Goal: Task Accomplishment & Management: Complete application form

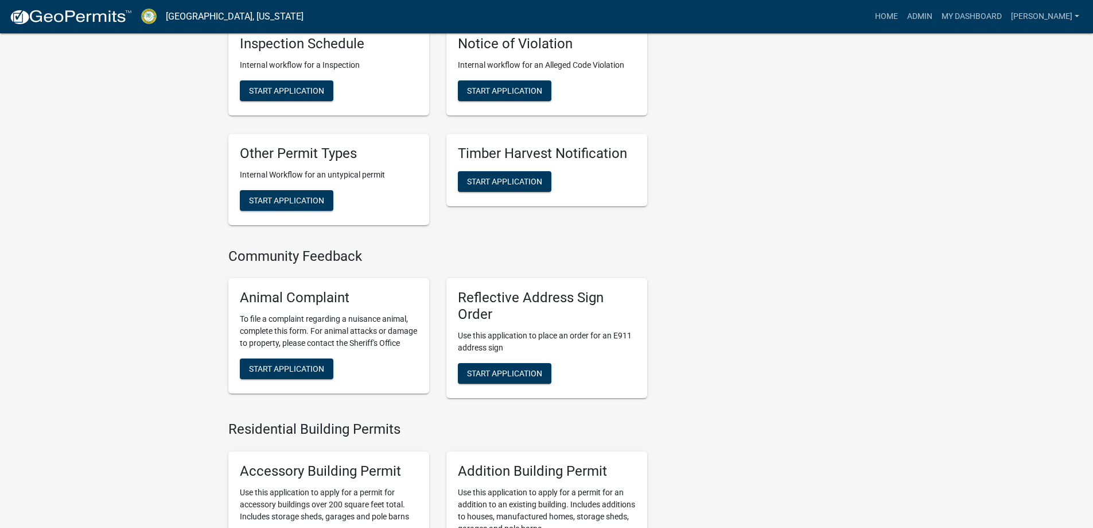
scroll to position [402, 0]
click at [300, 199] on span "Start Application" at bounding box center [286, 200] width 75 height 9
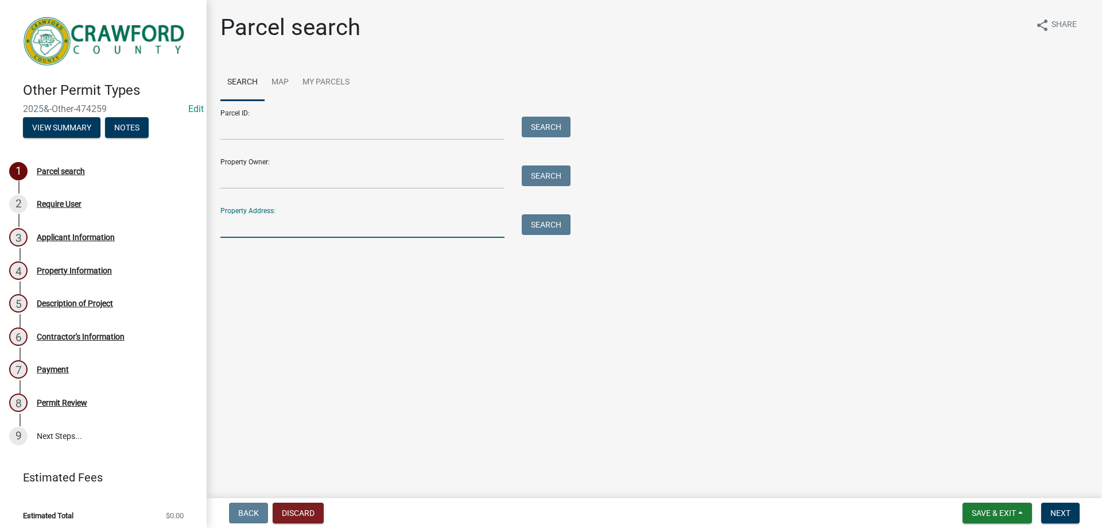
click at [277, 221] on input "Property Address:" at bounding box center [362, 226] width 284 height 24
type input "260"
click at [544, 228] on button "Search" at bounding box center [546, 224] width 49 height 21
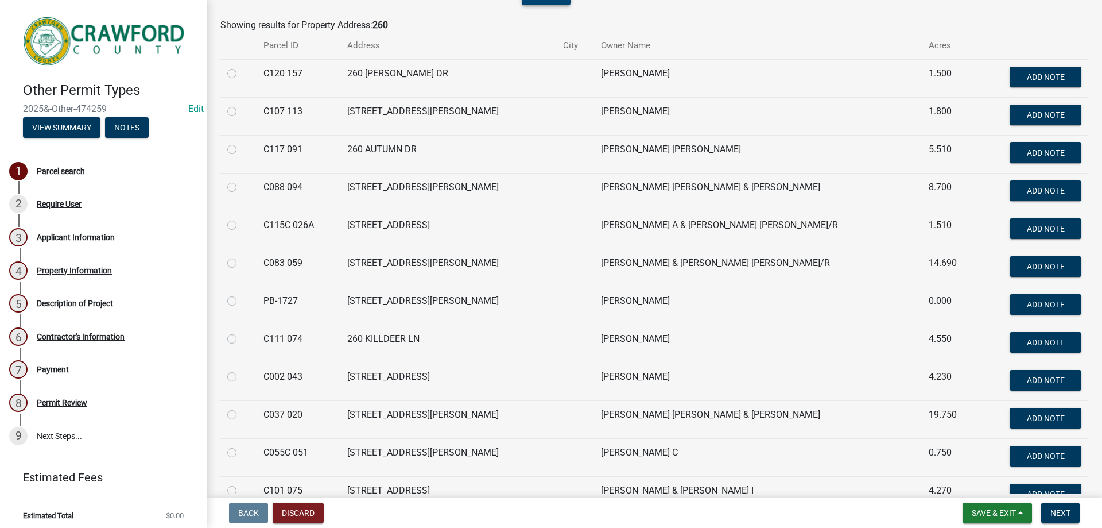
scroll to position [402, 0]
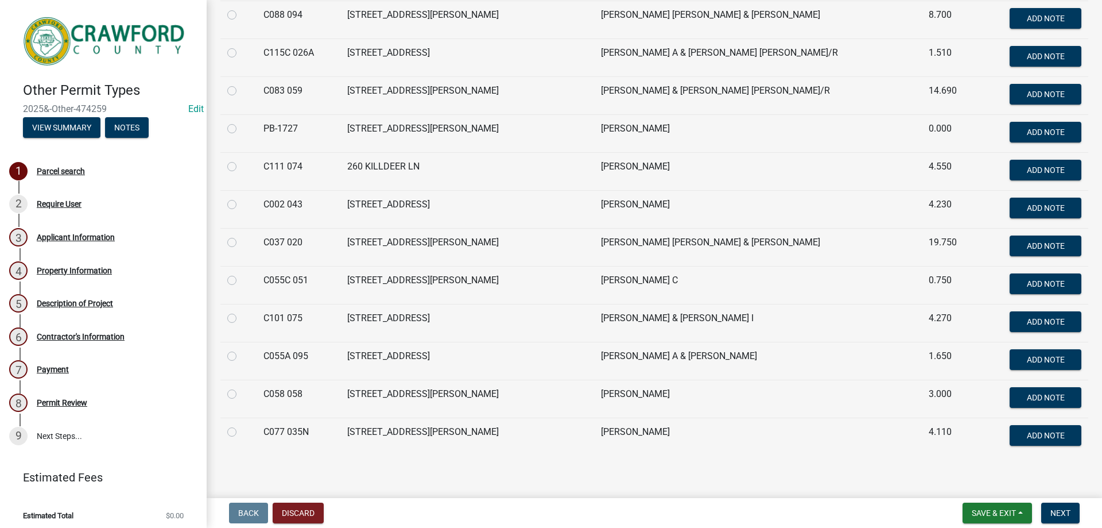
click at [241, 311] on label at bounding box center [241, 311] width 0 height 0
click at [241, 319] on 075 "radio" at bounding box center [244, 314] width 7 height 7
radio 075 "true"
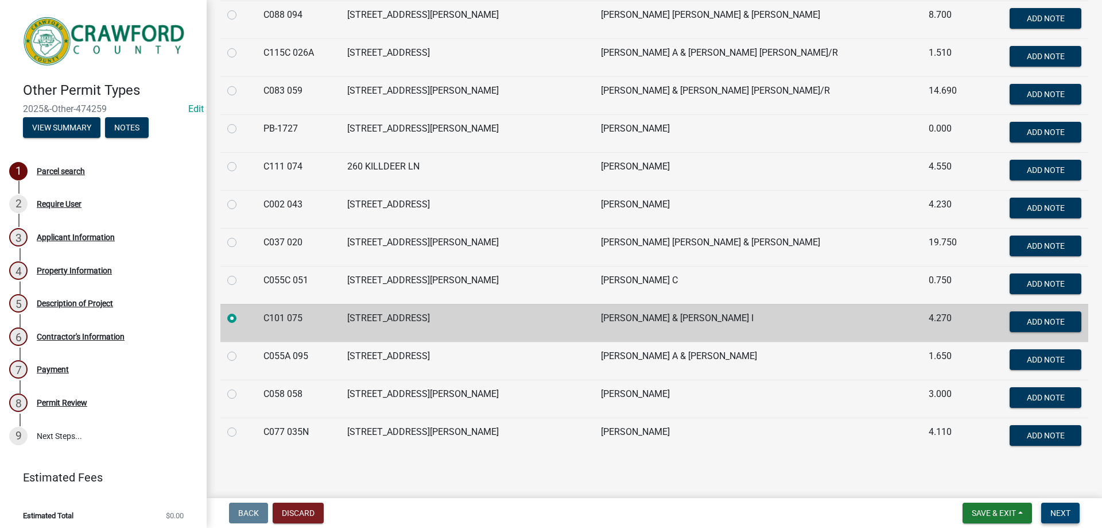
click at [1057, 509] on span "Next" at bounding box center [1060, 512] width 20 height 9
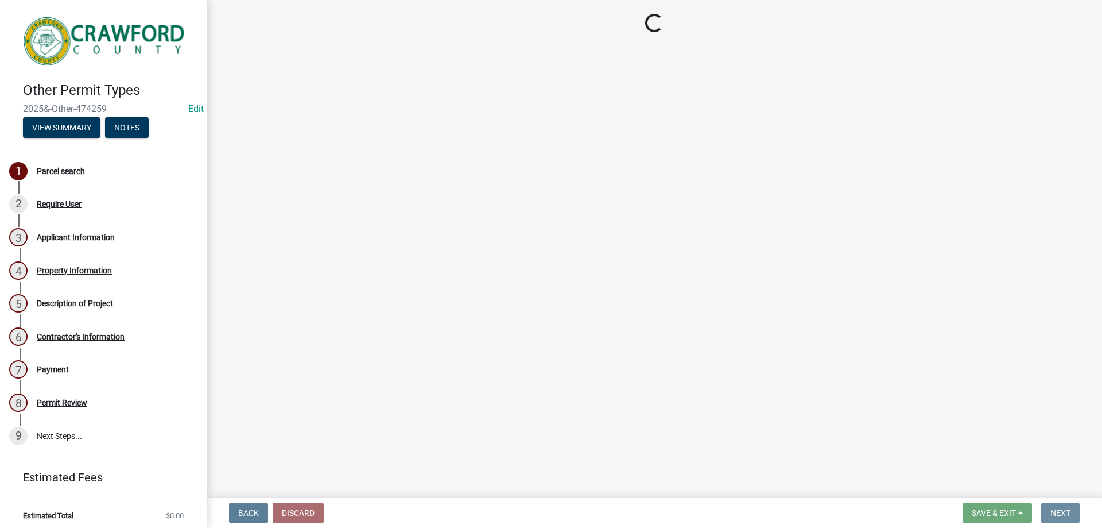
scroll to position [0, 0]
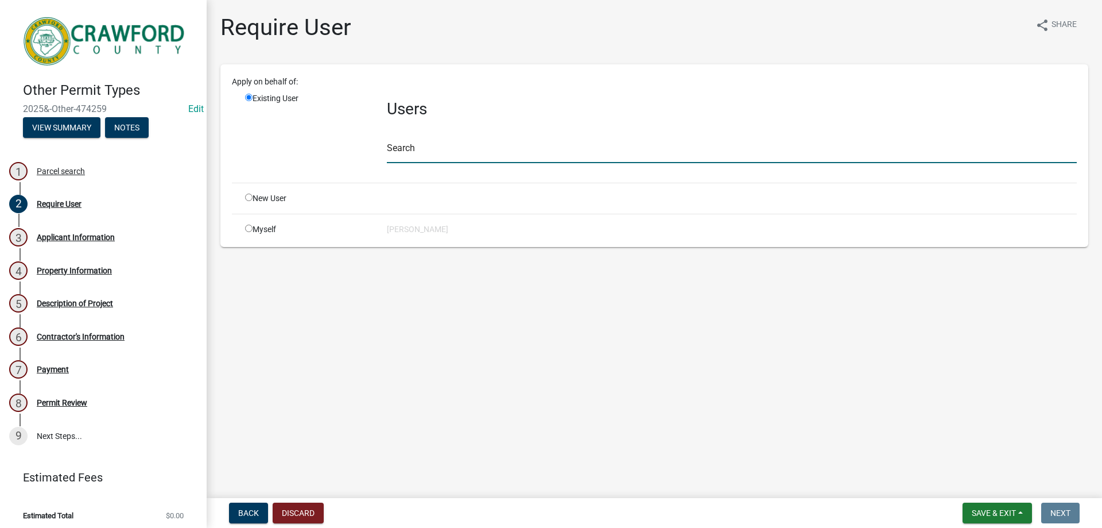
click at [441, 142] on input "text" at bounding box center [732, 151] width 690 height 24
type input "crawfordgu"
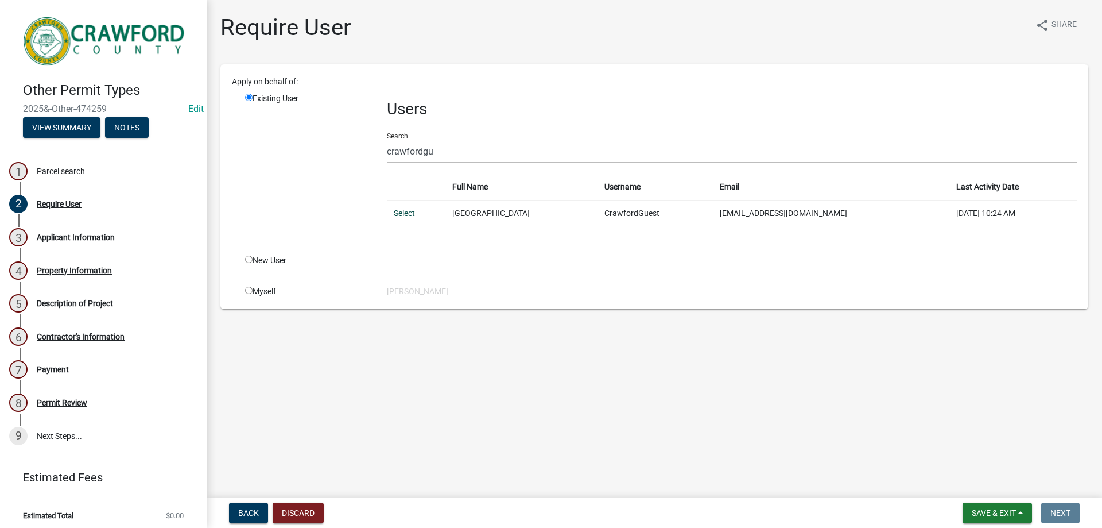
click at [409, 214] on link "Select" at bounding box center [404, 212] width 21 height 9
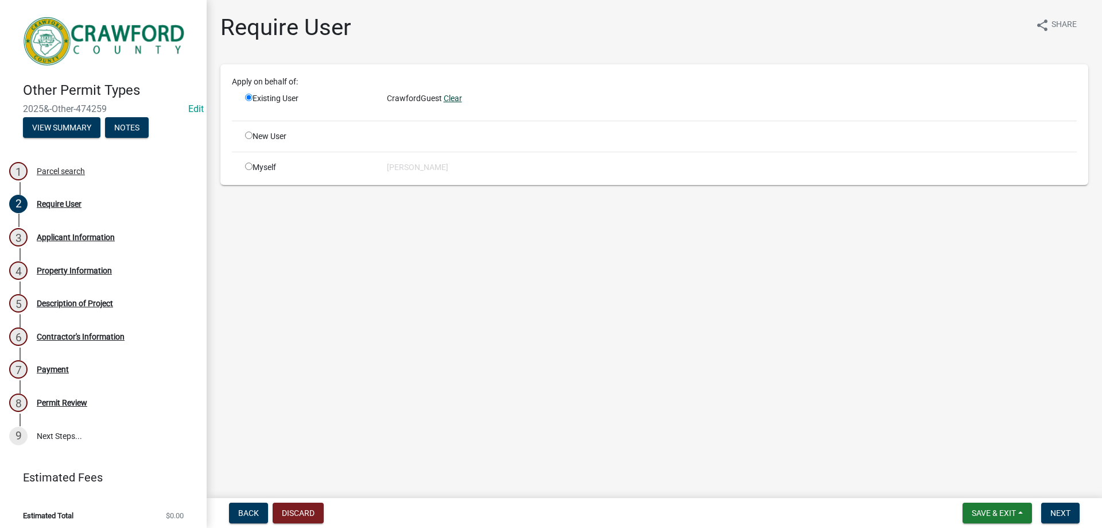
click at [448, 100] on link "Clear" at bounding box center [453, 98] width 18 height 9
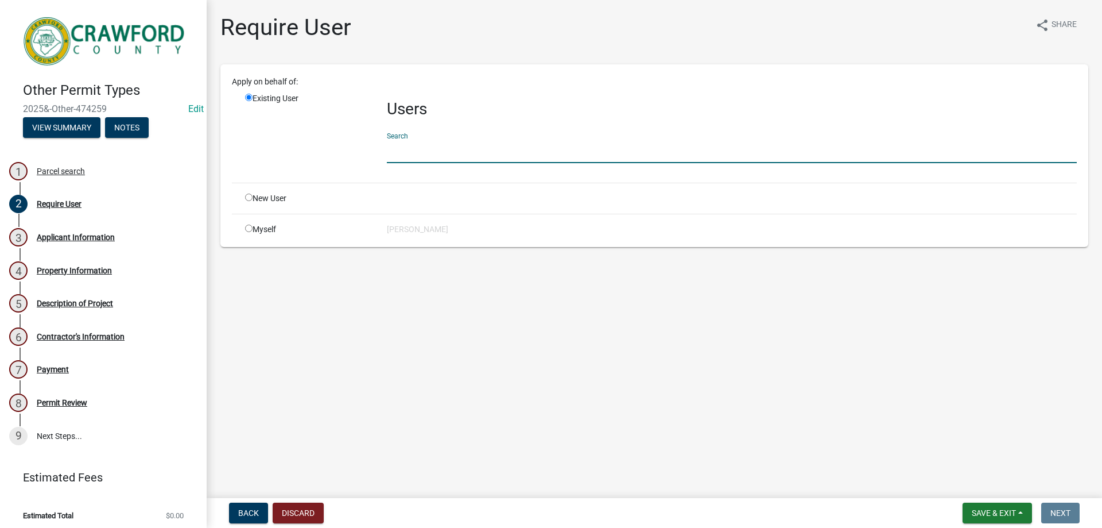
click at [401, 149] on input "text" at bounding box center [732, 151] width 690 height 24
type input "crawfordg"
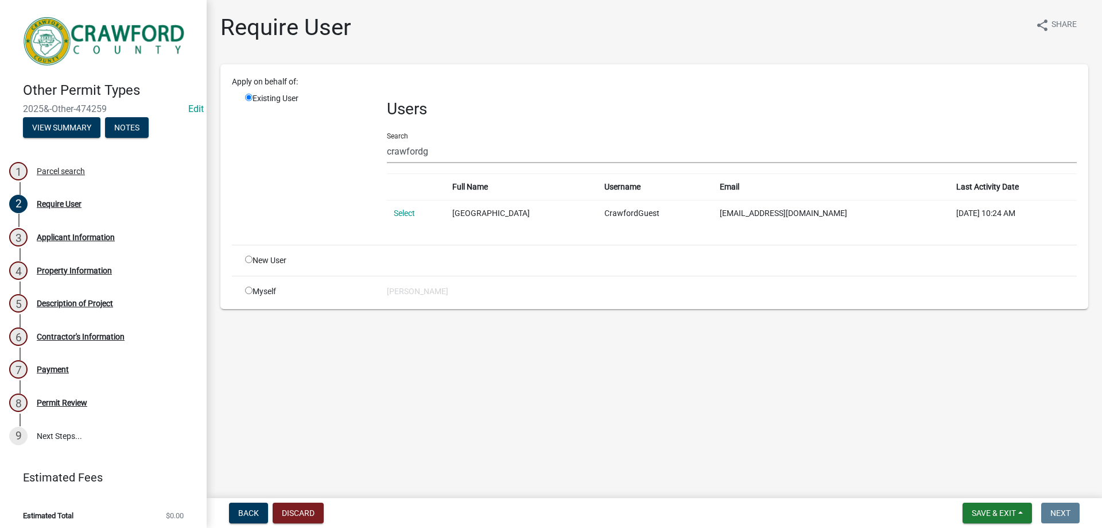
click at [250, 262] on input "radio" at bounding box center [248, 258] width 7 height 7
radio input "true"
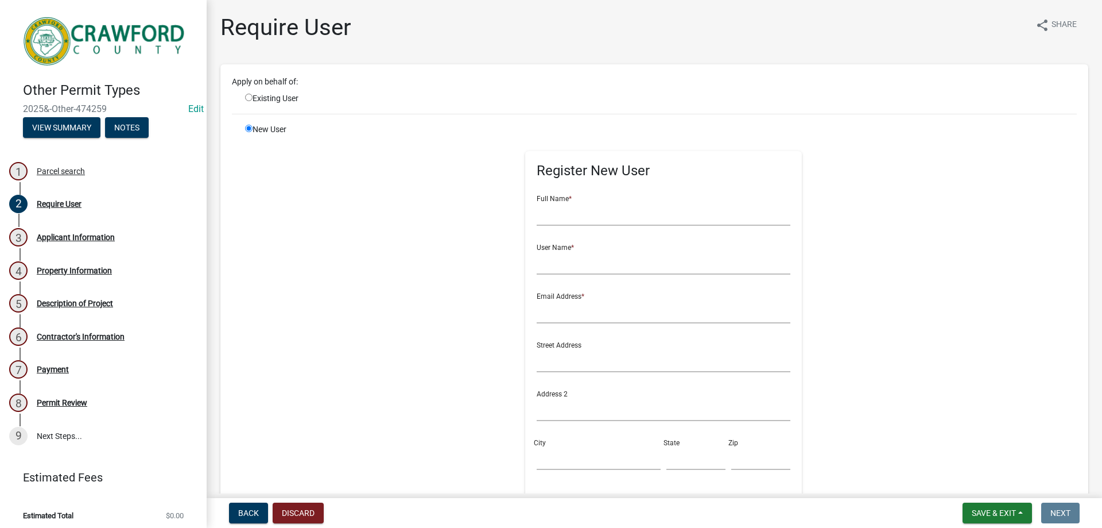
click at [249, 103] on div "Existing User" at bounding box center [307, 98] width 142 height 12
click at [249, 95] on input "radio" at bounding box center [248, 97] width 7 height 7
radio input "true"
radio input "false"
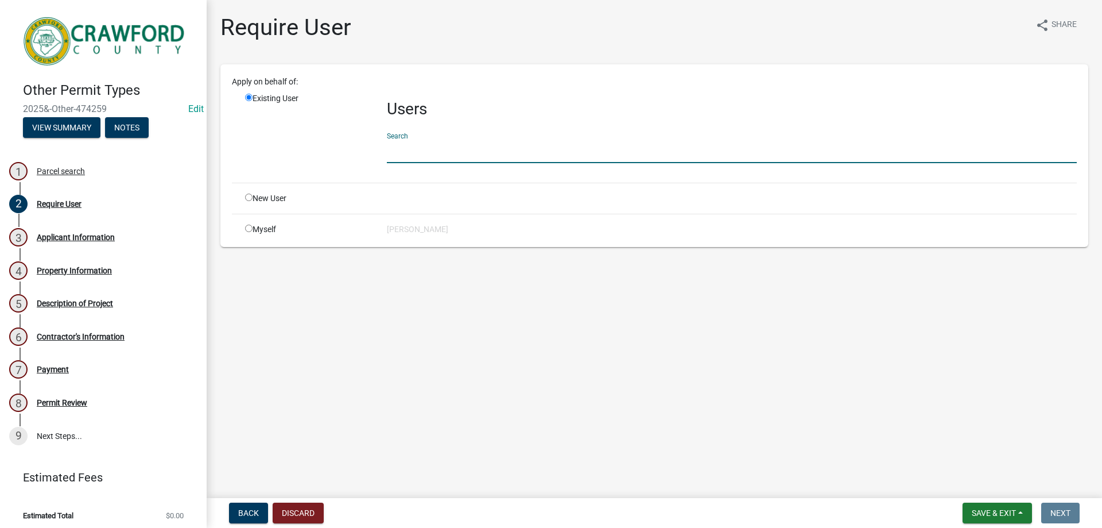
click at [438, 154] on input "text" at bounding box center [732, 151] width 690 height 24
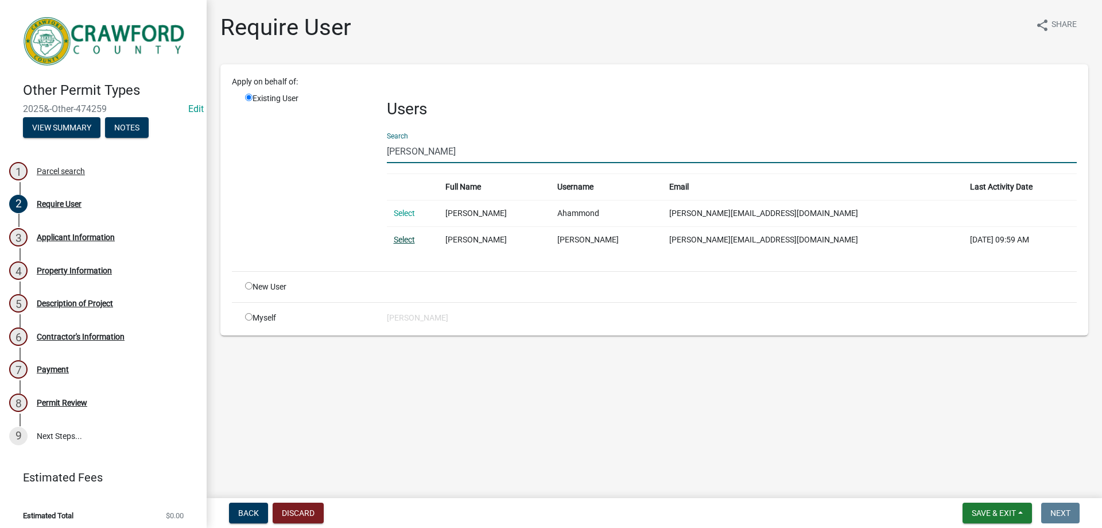
type input "[PERSON_NAME]"
click at [404, 242] on link "Select" at bounding box center [404, 239] width 21 height 9
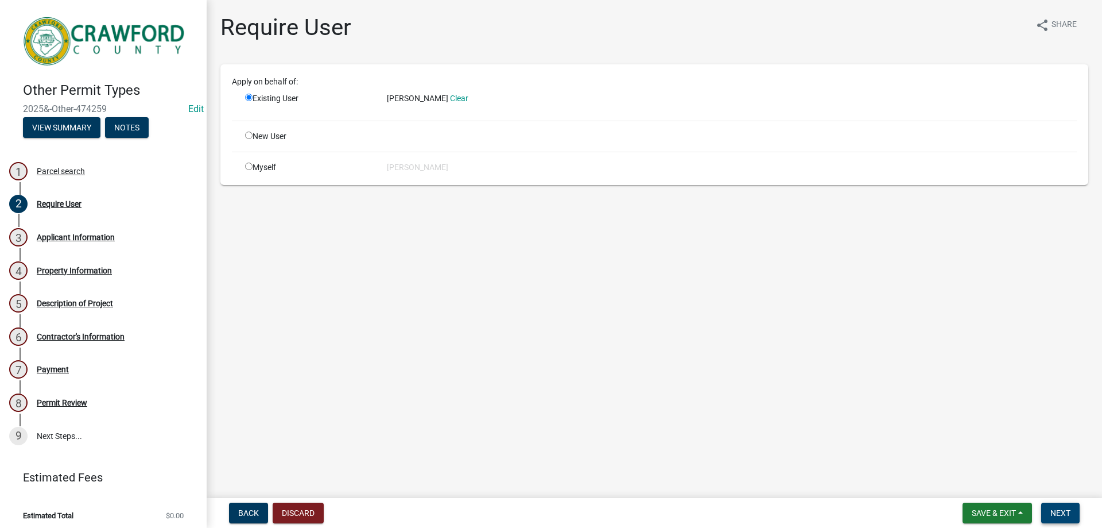
click at [1068, 514] on span "Next" at bounding box center [1060, 512] width 20 height 9
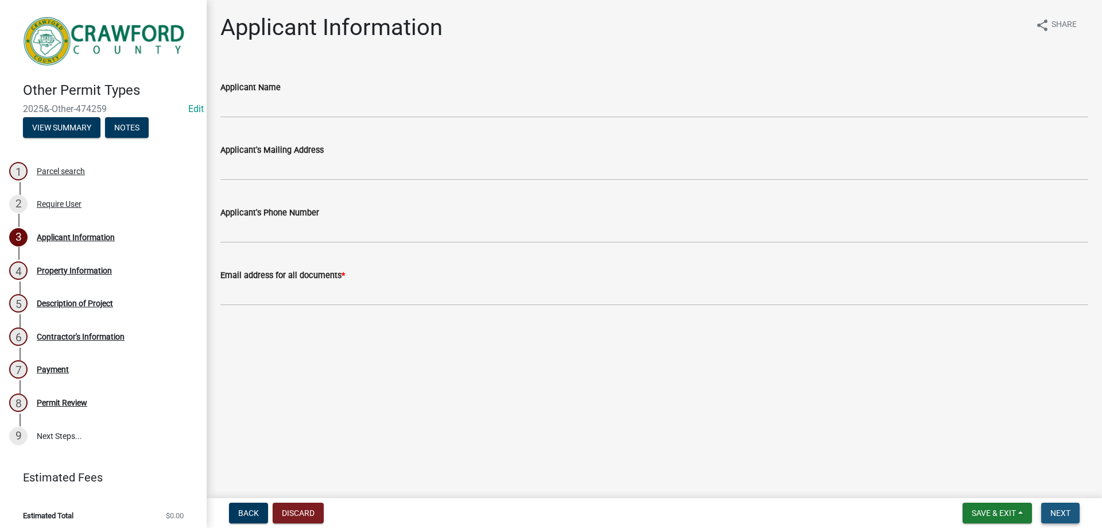
click at [1060, 512] on span "Next" at bounding box center [1060, 512] width 20 height 9
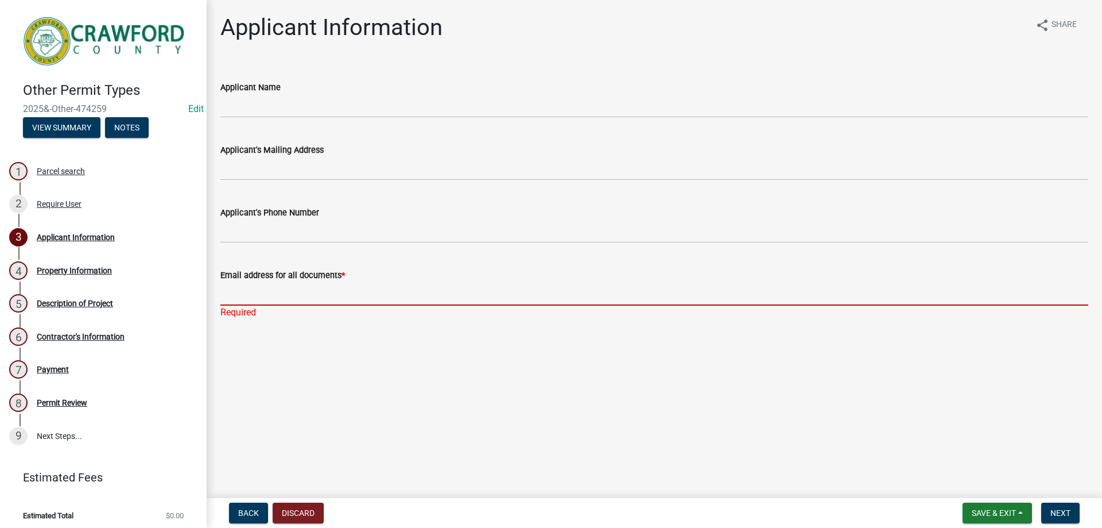
click at [324, 298] on input "Email address for all documents *" at bounding box center [654, 294] width 868 height 24
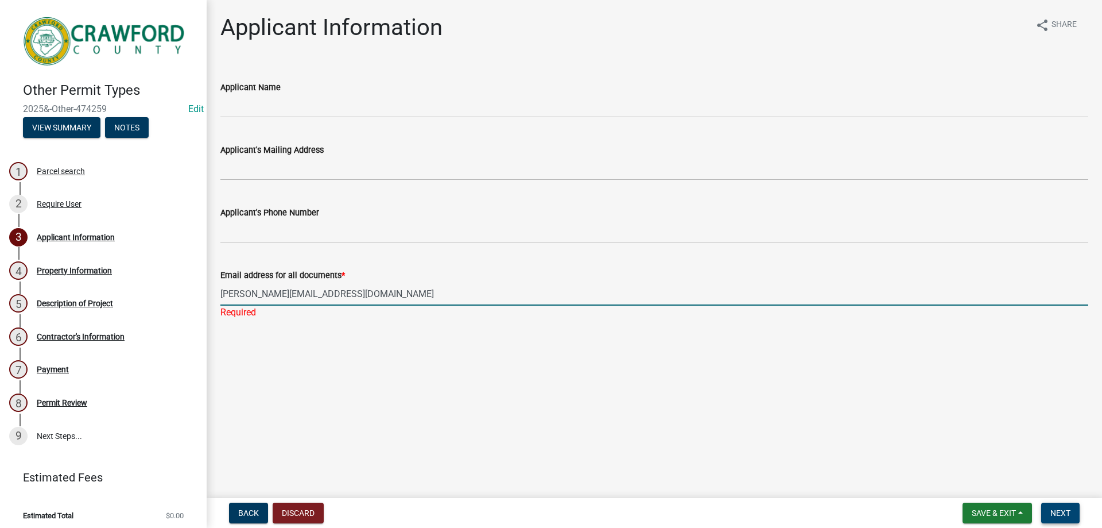
type input "[PERSON_NAME][EMAIL_ADDRESS][DOMAIN_NAME]"
click at [1056, 511] on span "Next" at bounding box center [1060, 512] width 20 height 9
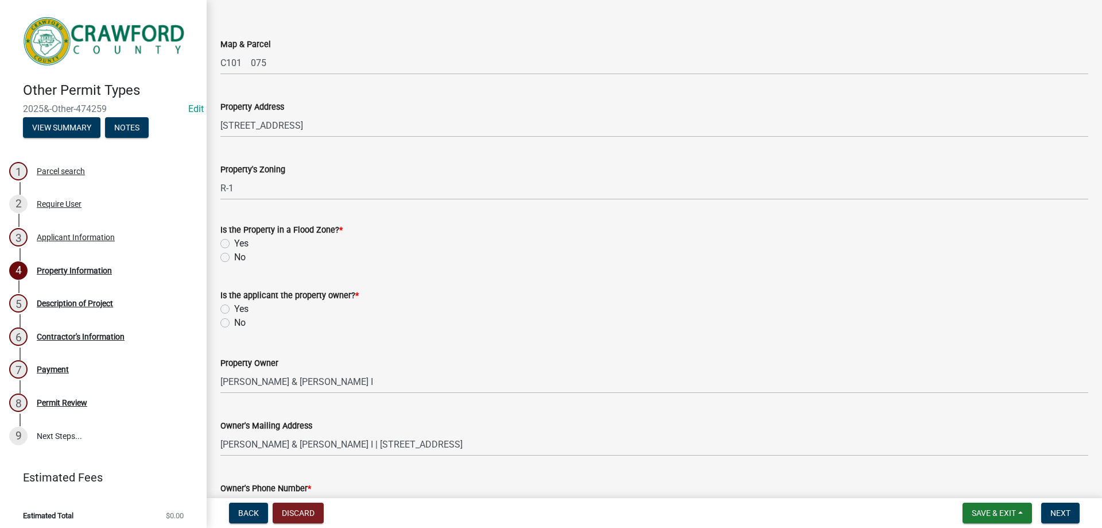
scroll to position [115, 0]
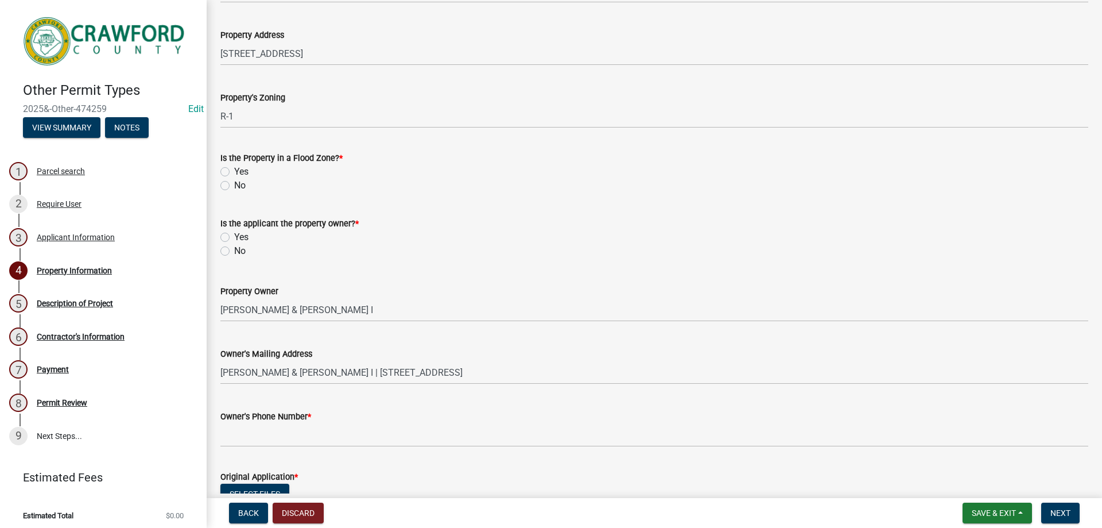
click at [234, 185] on label "No" at bounding box center [239, 186] width 11 height 14
click at [234, 185] on input "No" at bounding box center [237, 182] width 7 height 7
radio input "true"
click at [234, 235] on label "Yes" at bounding box center [241, 237] width 14 height 14
click at [234, 235] on input "Yes" at bounding box center [237, 233] width 7 height 7
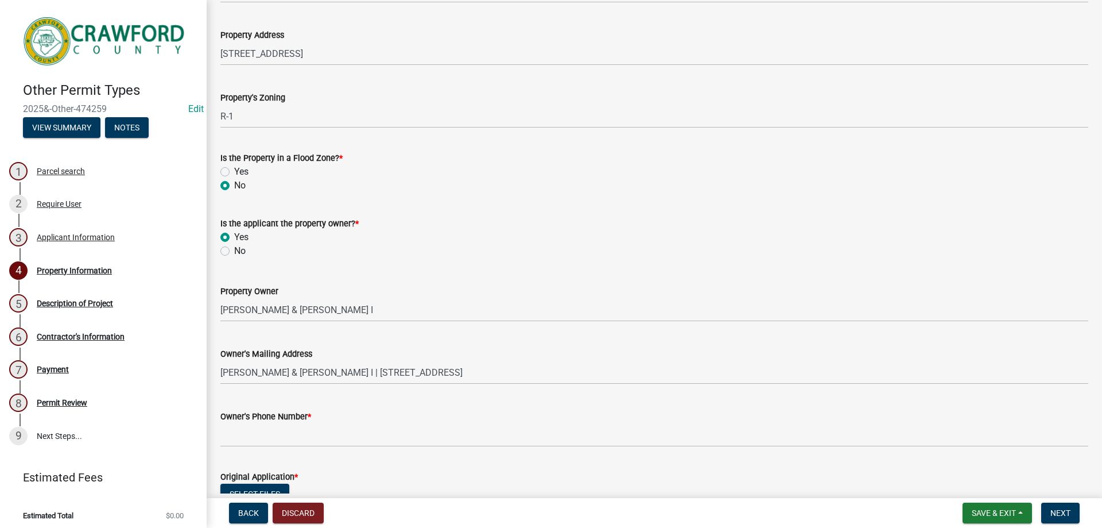
radio input "true"
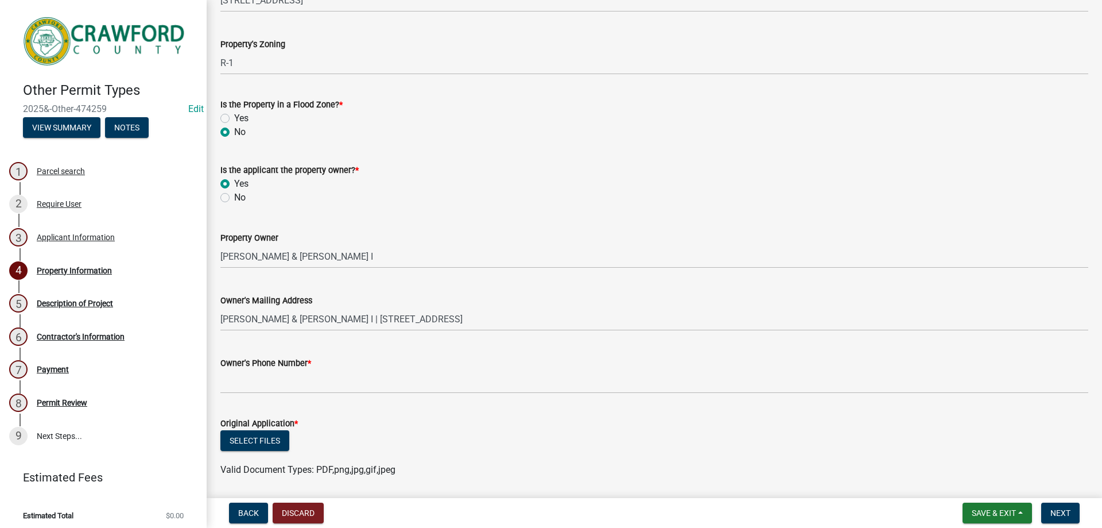
scroll to position [207, 0]
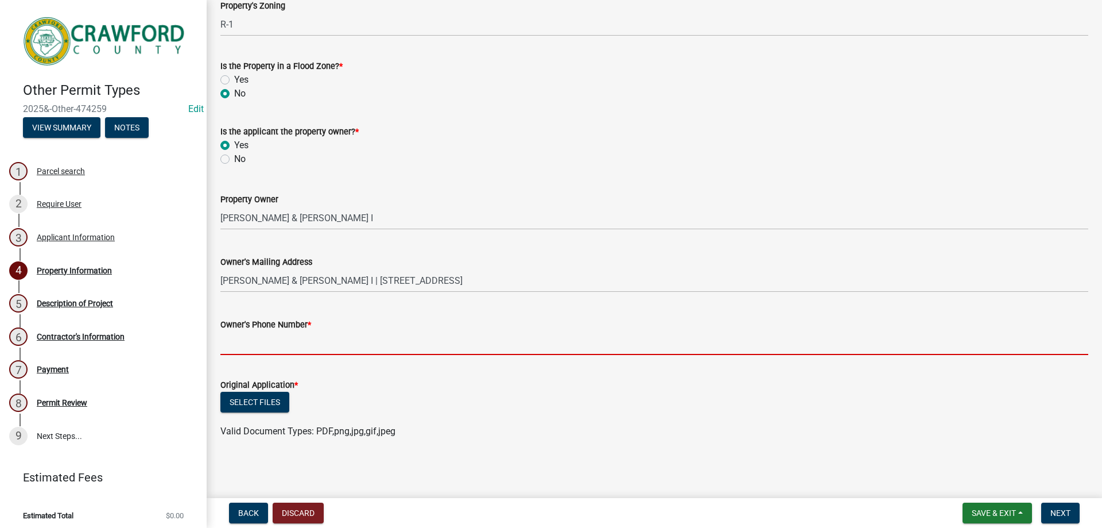
click at [335, 338] on input "Owner's Phone Number *" at bounding box center [654, 343] width 868 height 24
type input "[PHONE_NUMBER]"
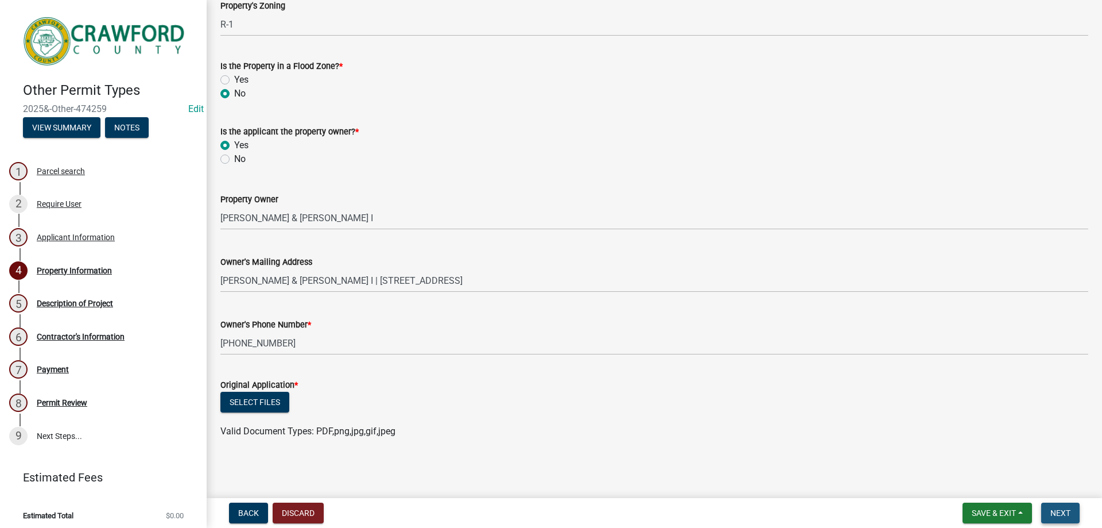
click at [1054, 509] on span "Next" at bounding box center [1060, 512] width 20 height 9
click at [250, 401] on button "Select files" at bounding box center [254, 401] width 69 height 21
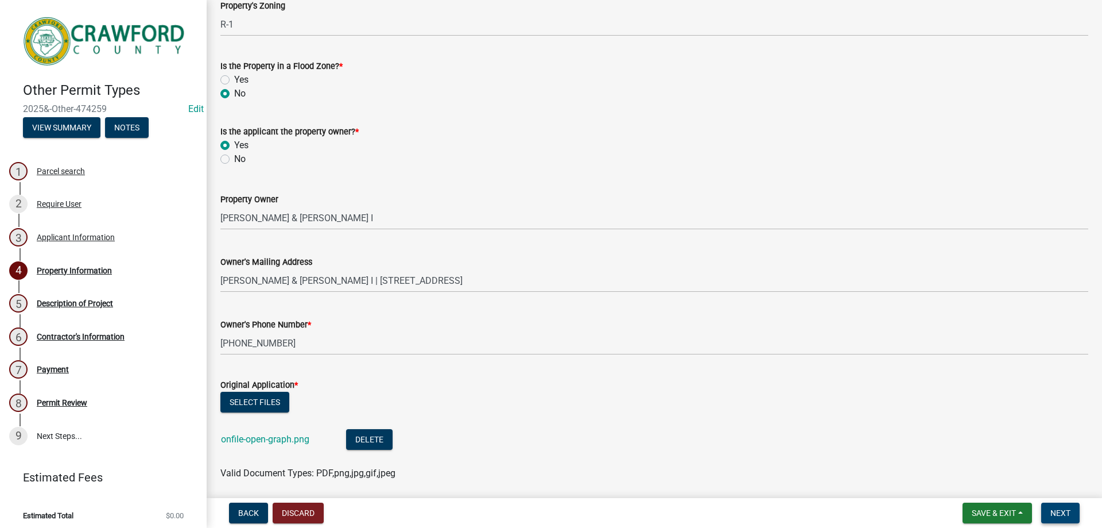
click at [1064, 515] on span "Next" at bounding box center [1060, 512] width 20 height 9
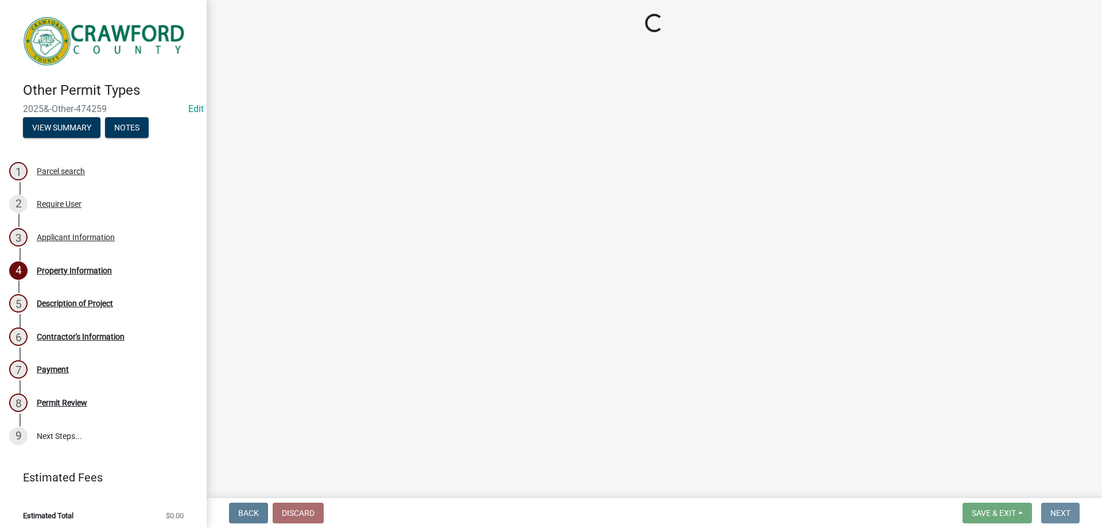
scroll to position [0, 0]
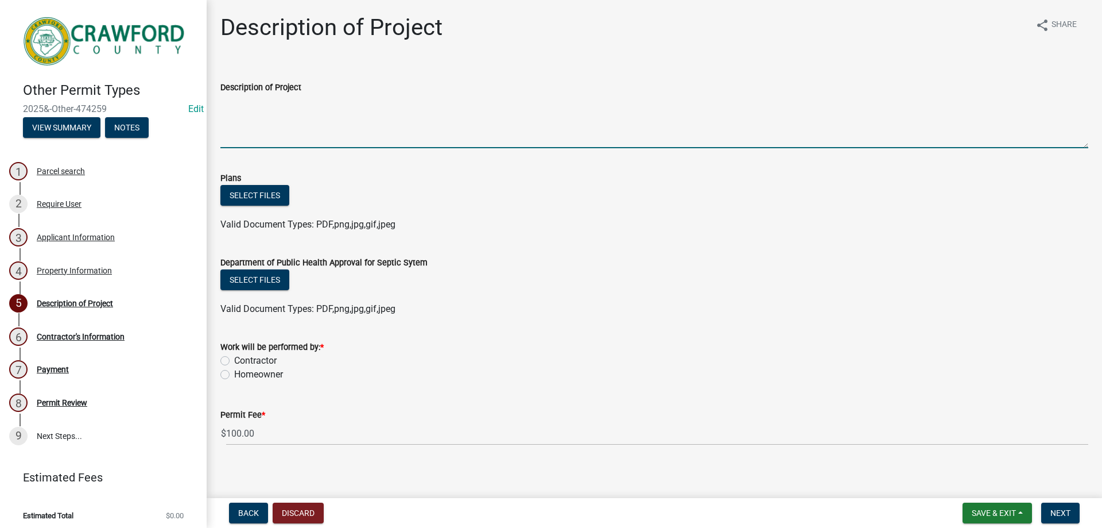
click at [292, 130] on textarea "Description of Project" at bounding box center [654, 121] width 868 height 54
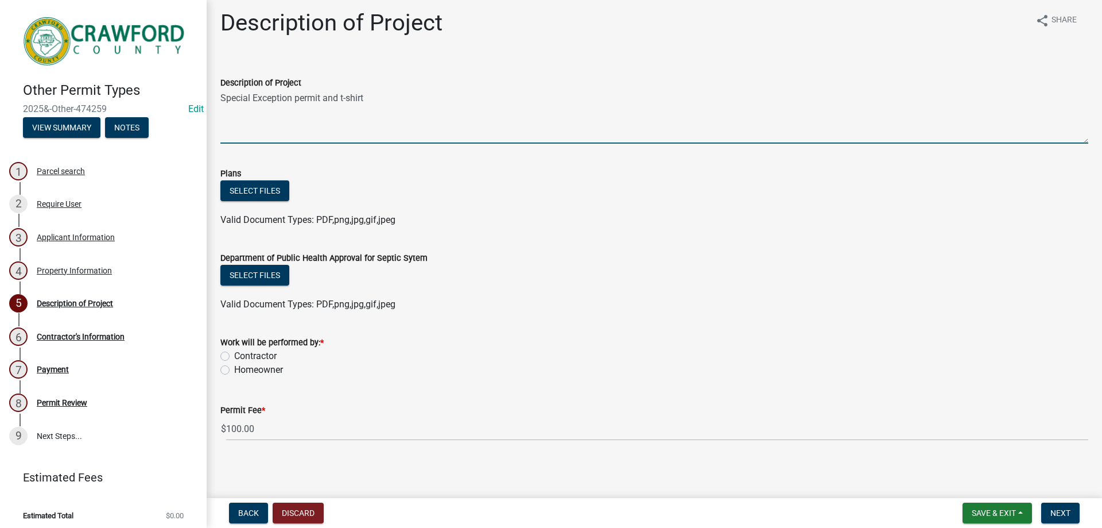
scroll to position [7, 0]
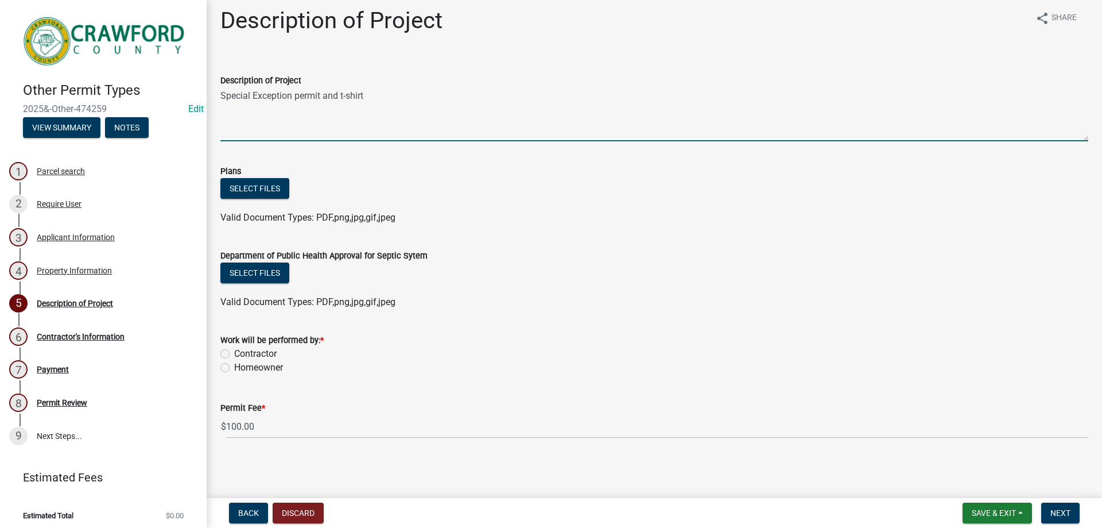
type textarea "Special Exception permit and t-shirt"
click at [229, 372] on div "Homeowner" at bounding box center [654, 367] width 868 height 14
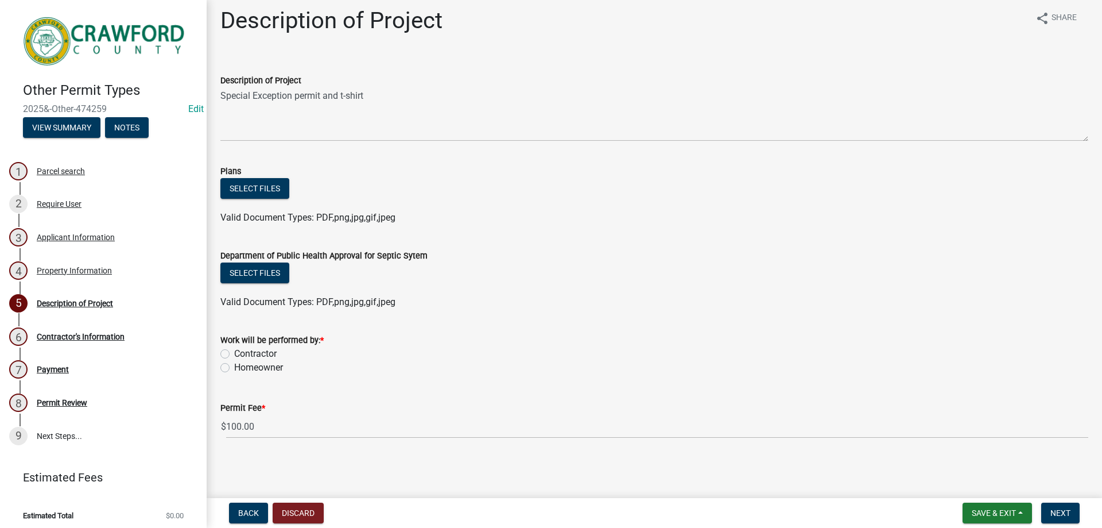
click at [234, 369] on label "Homeowner" at bounding box center [258, 367] width 49 height 14
click at [234, 368] on input "Homeowner" at bounding box center [237, 363] width 7 height 7
radio input "true"
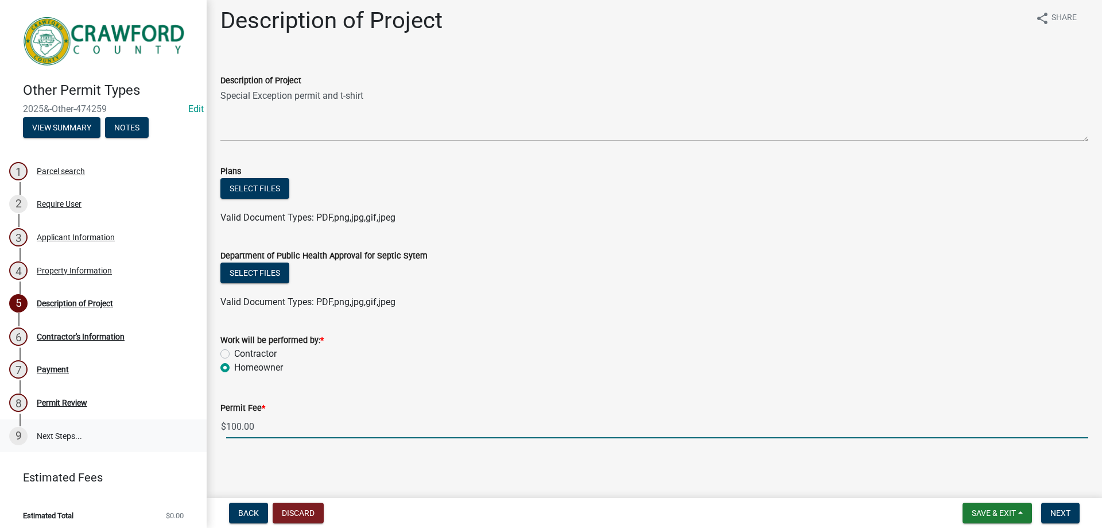
drag, startPoint x: 268, startPoint y: 427, endPoint x: 184, endPoint y: 425, distance: 83.8
click at [184, 425] on div "Other Permit Types 2025&-Other-474259 Edit View Summary Notes 1 Parcel search 2…" at bounding box center [551, 264] width 1102 height 528
type input "270.00"
click at [1050, 513] on span "Next" at bounding box center [1060, 512] width 20 height 9
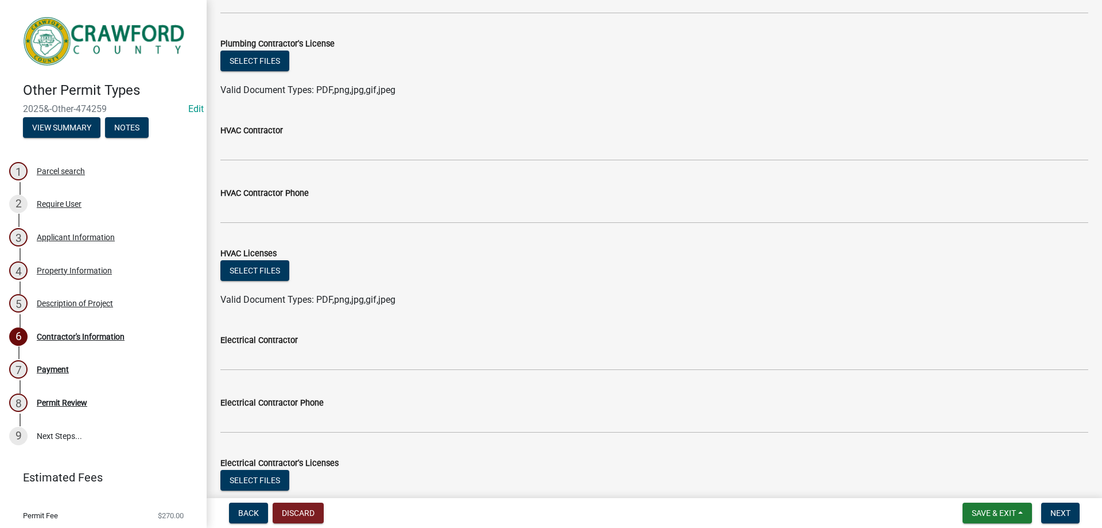
scroll to position [709, 0]
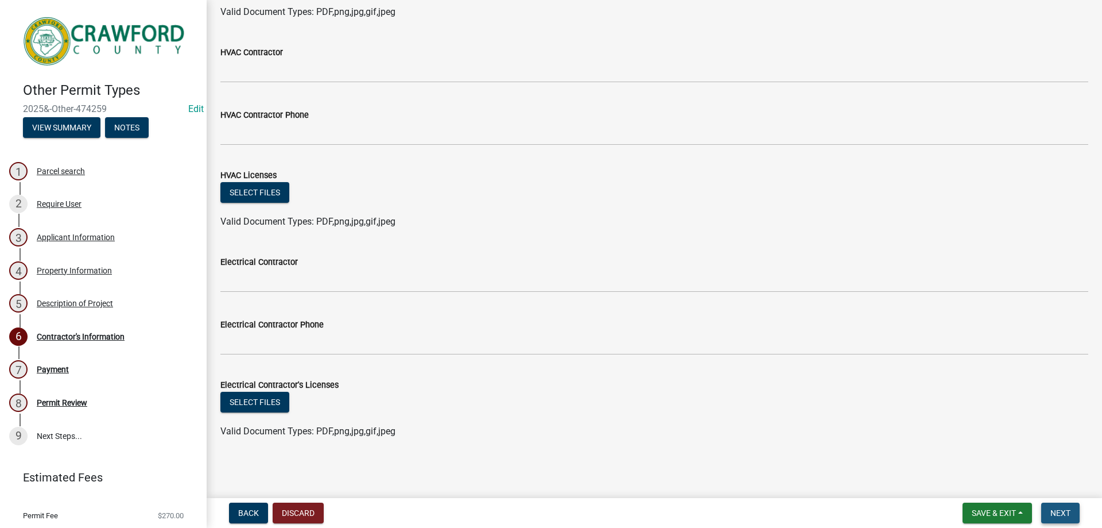
click at [1061, 515] on span "Next" at bounding box center [1060, 512] width 20 height 9
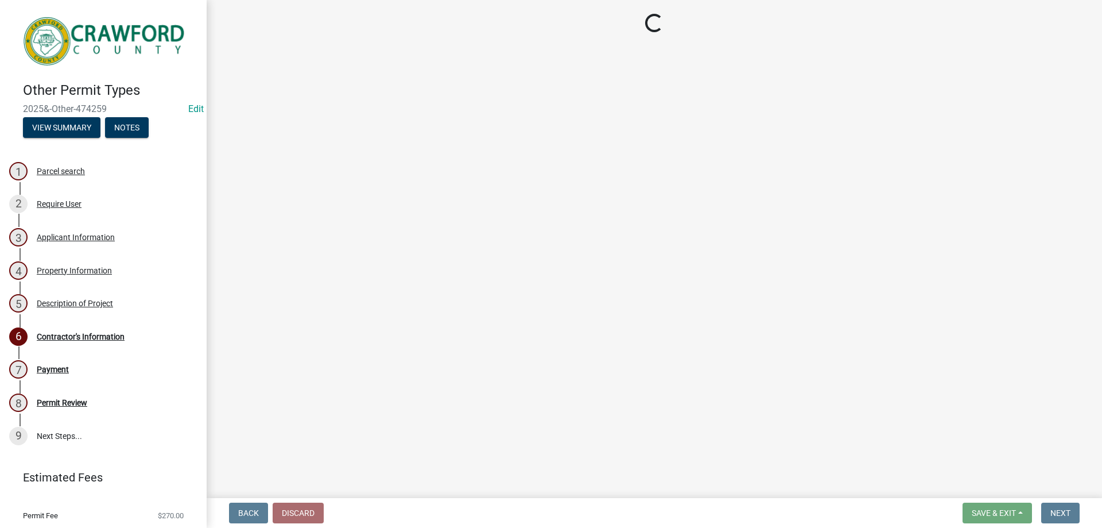
select select "3: 3"
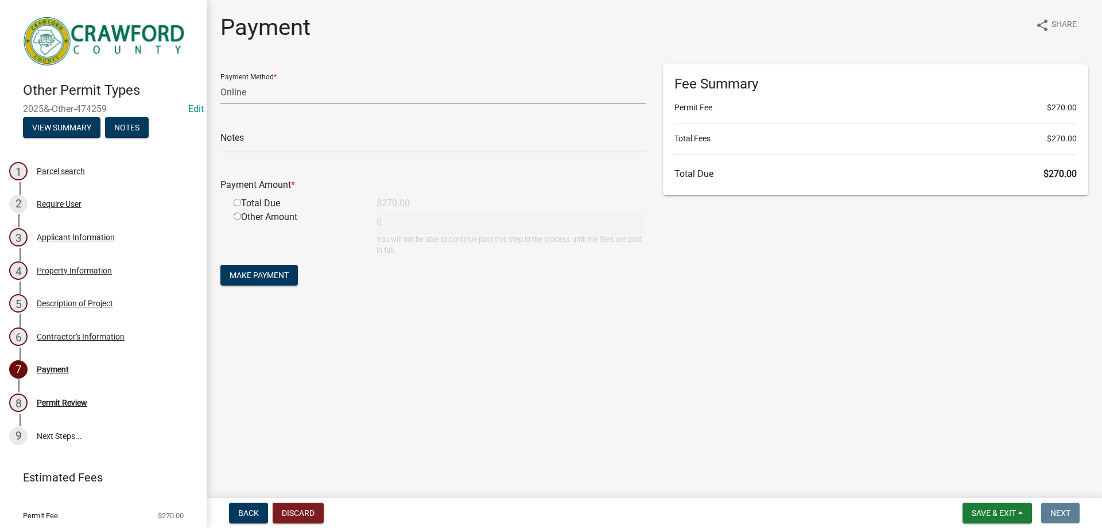
click at [268, 94] on select "Credit Card POS Check Cash Online" at bounding box center [432, 92] width 425 height 24
click at [220, 80] on select "Credit Card POS Check Cash Online" at bounding box center [432, 92] width 425 height 24
click at [240, 202] on input "radio" at bounding box center [237, 202] width 7 height 7
radio input "true"
type input "270"
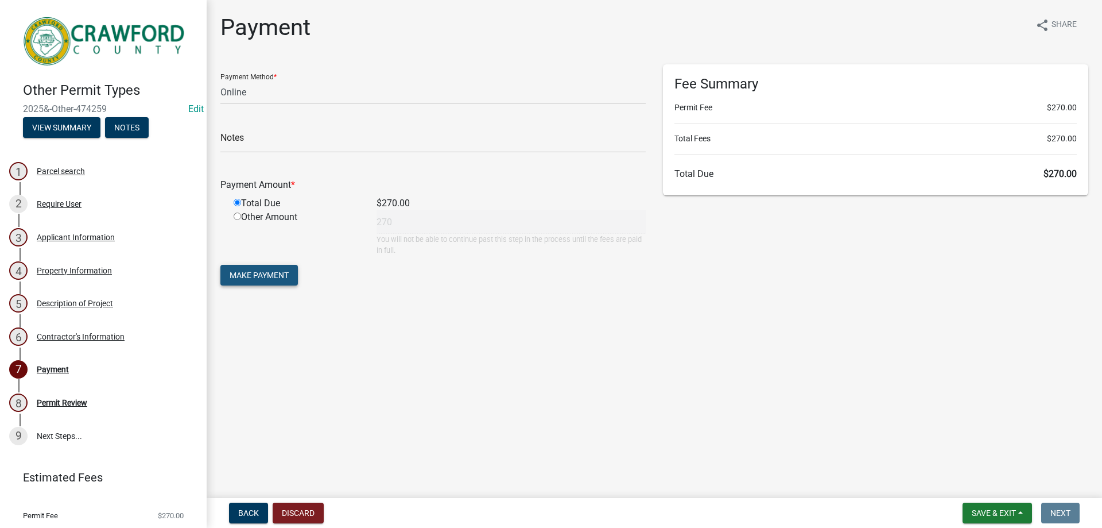
click at [277, 279] on span "Make Payment" at bounding box center [259, 274] width 59 height 9
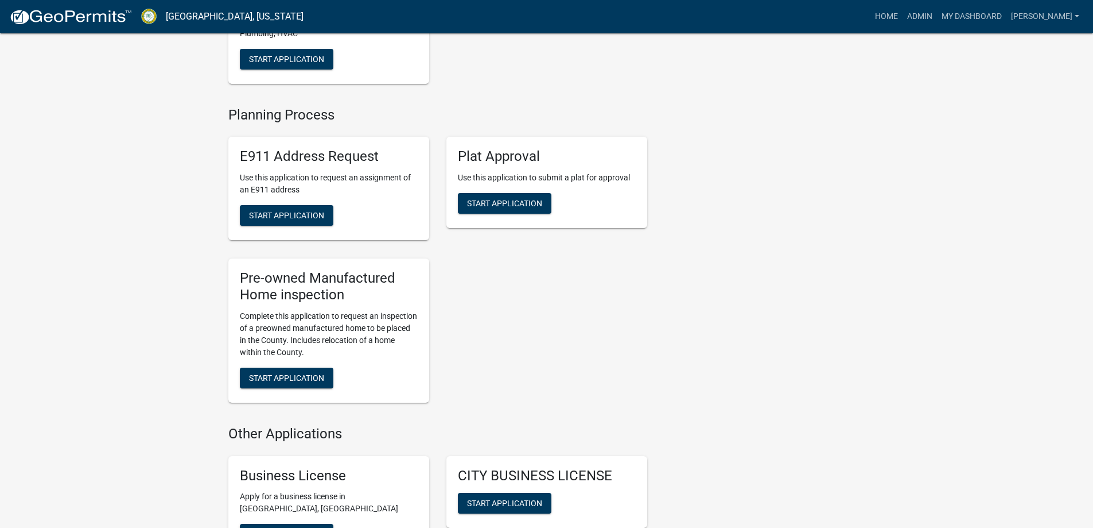
scroll to position [1248, 0]
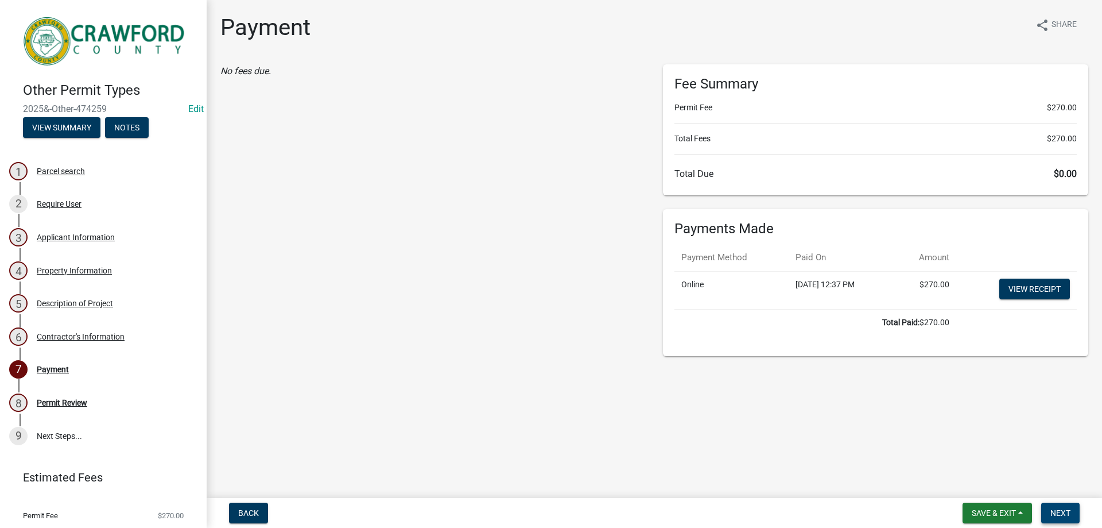
click at [1063, 511] on span "Next" at bounding box center [1060, 512] width 20 height 9
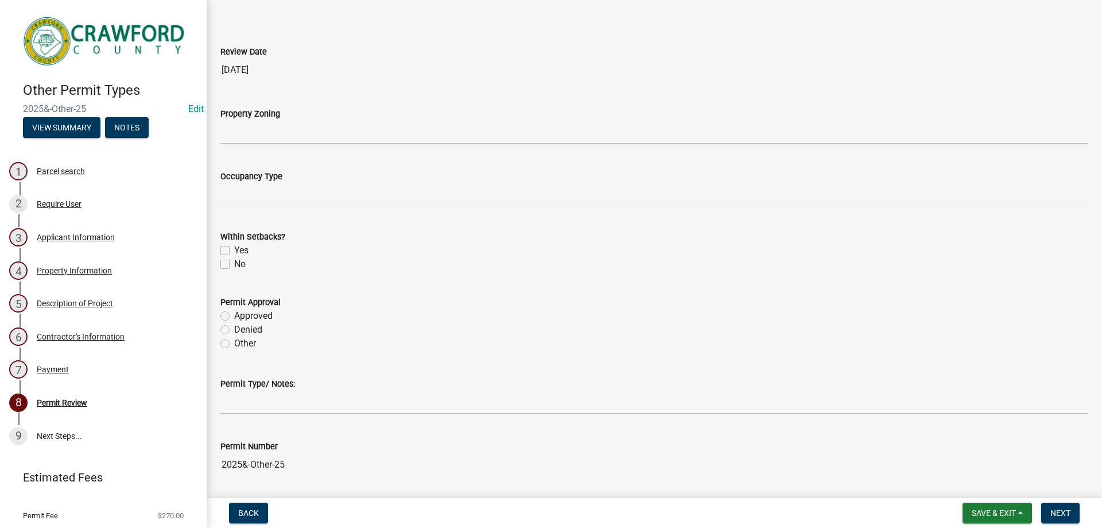
scroll to position [72, 0]
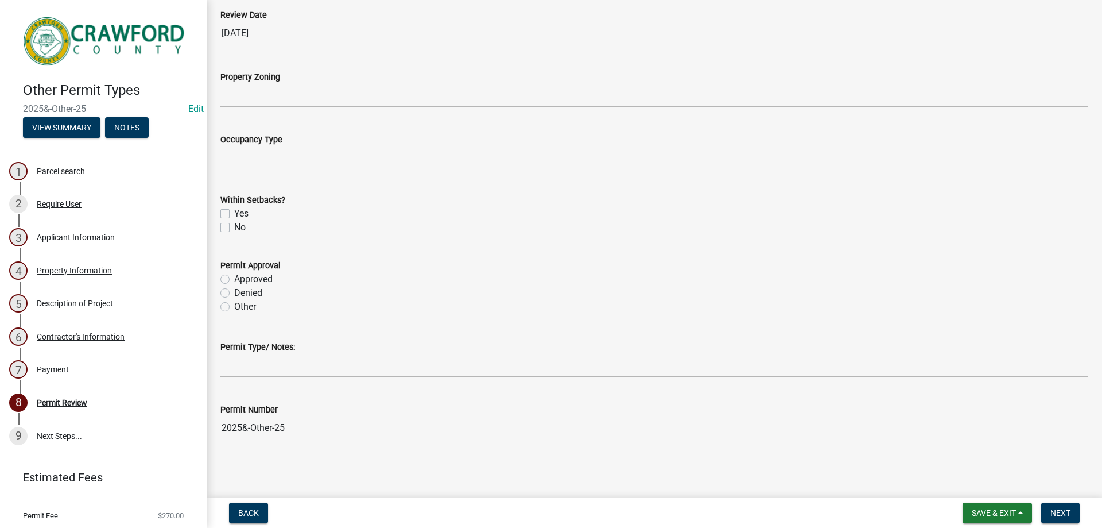
click at [264, 278] on label "Approved" at bounding box center [253, 279] width 38 height 14
click at [242, 278] on input "Approved" at bounding box center [237, 275] width 7 height 7
radio input "true"
click at [1060, 507] on button "Next" at bounding box center [1060, 512] width 38 height 21
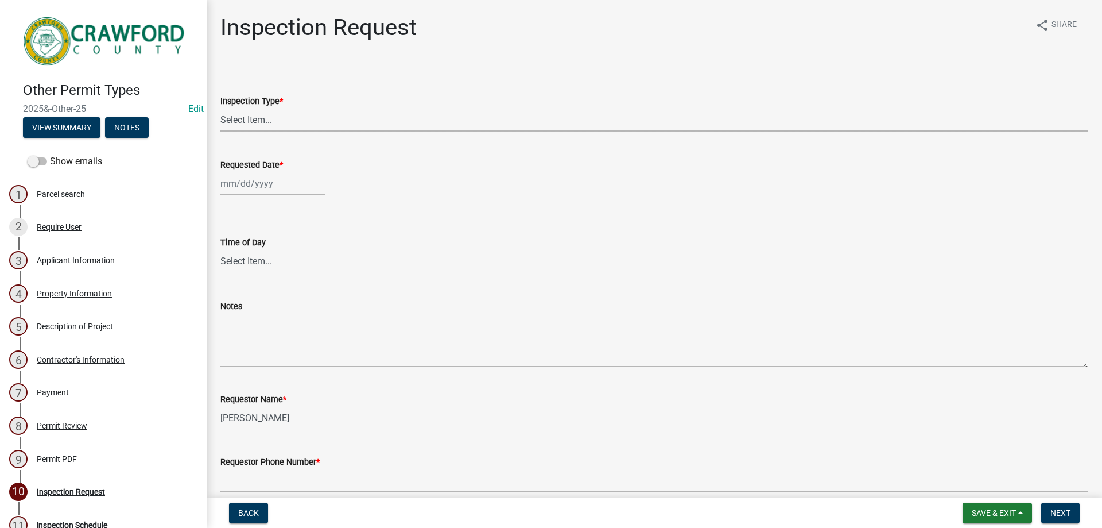
click at [271, 115] on select "Select Item... Electrical HVAC Plumbing Framing Other" at bounding box center [654, 120] width 868 height 24
click at [220, 108] on select "Select Item... Electrical HVAC Plumbing Framing Other" at bounding box center [654, 120] width 868 height 24
select select "118be9f9-34f7-44a6-9981-33251fc0e724"
click at [273, 192] on div at bounding box center [272, 184] width 105 height 24
select select "9"
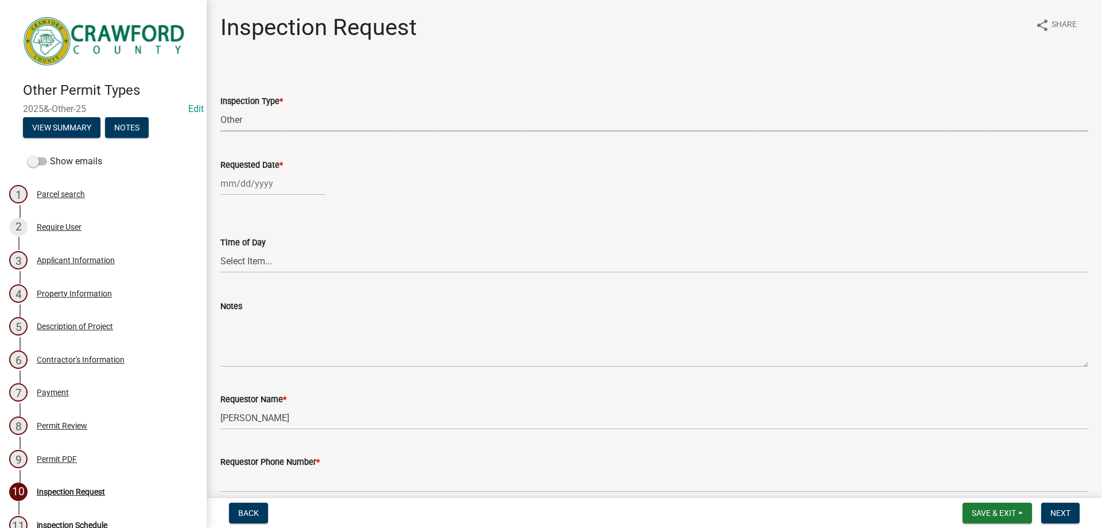
select select "2025"
click at [305, 245] on div "5" at bounding box center [305, 244] width 18 height 18
type input "09/05/2025"
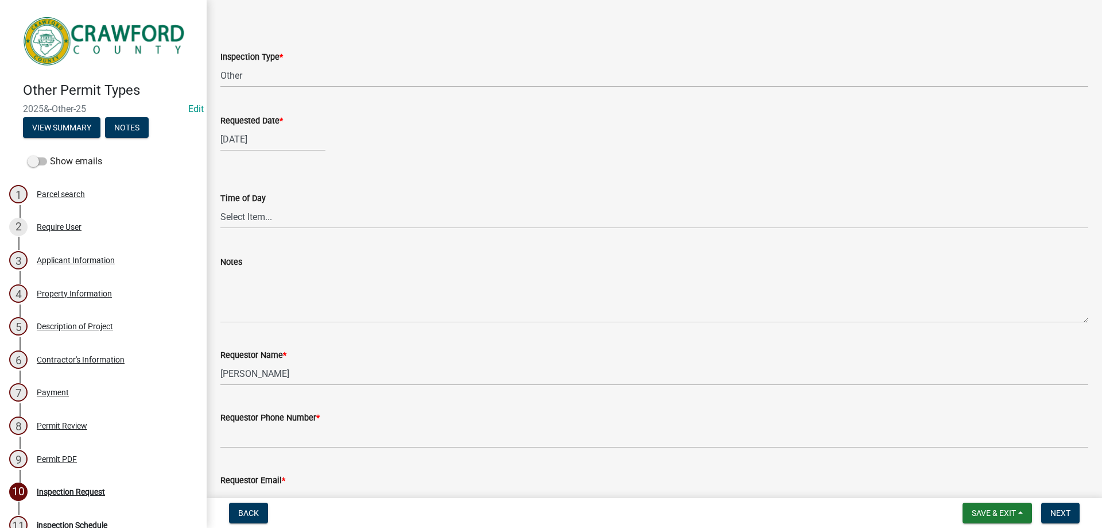
scroll to position [115, 0]
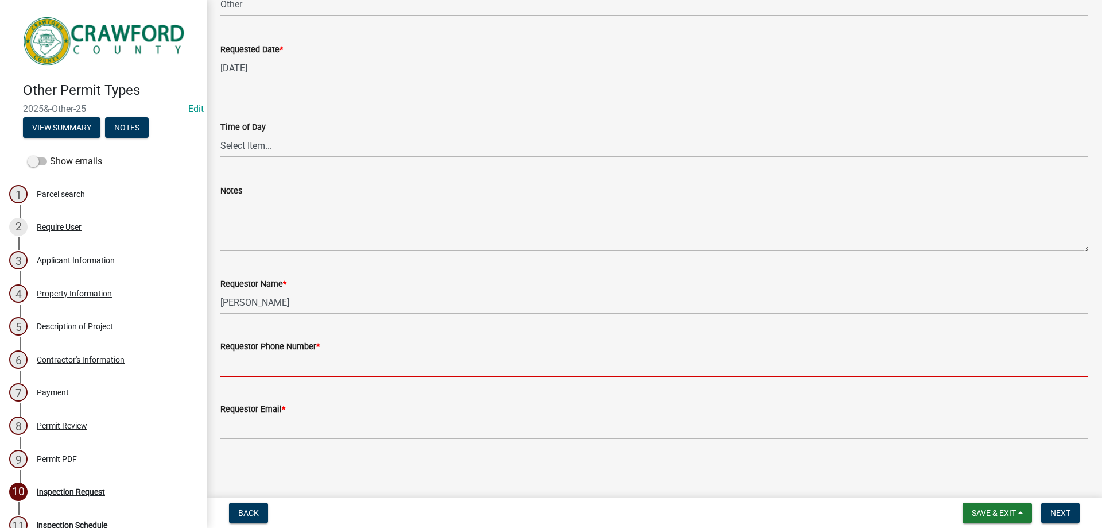
click at [358, 355] on input "Requestor Phone Number *" at bounding box center [654, 365] width 868 height 24
type input "[PHONE_NUMBER]"
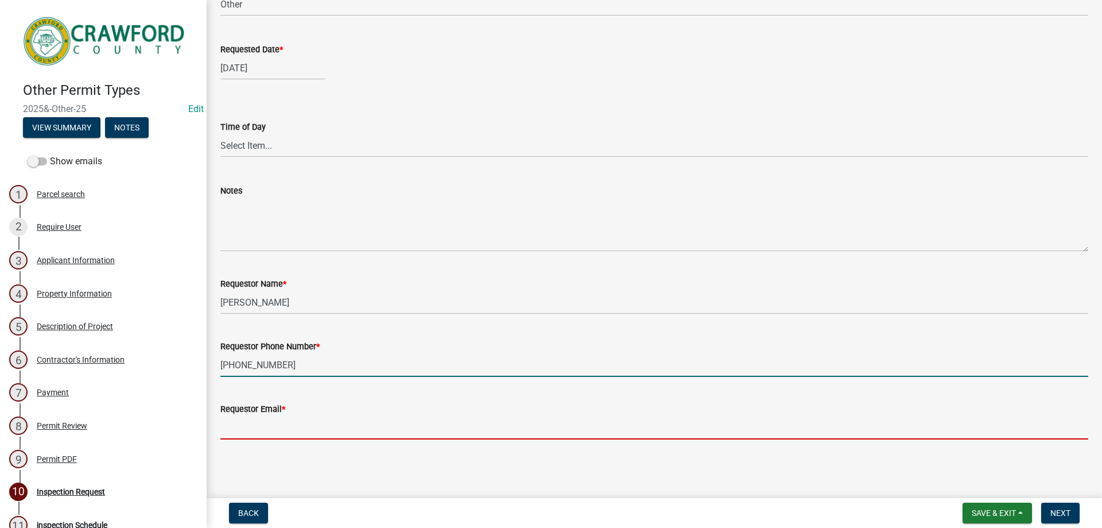
click at [338, 426] on input "Requestor Email *" at bounding box center [654, 428] width 868 height 24
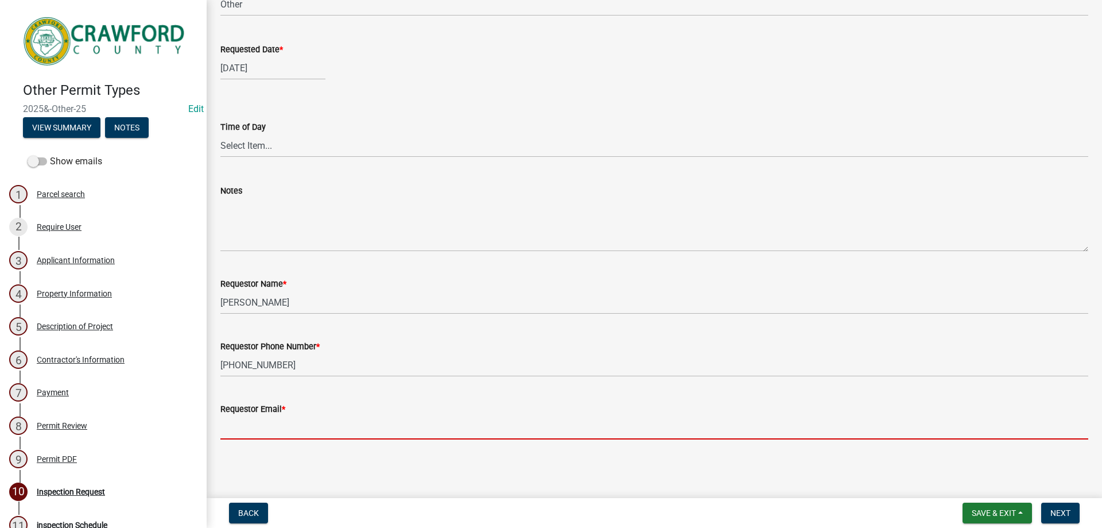
type input "[PERSON_NAME][EMAIL_ADDRESS][DOMAIN_NAME]"
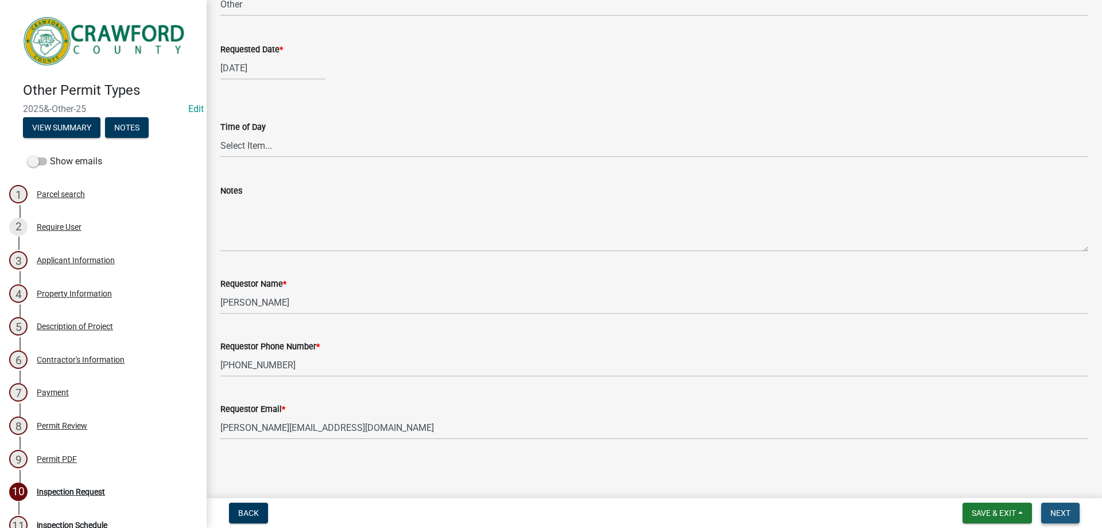
click at [1062, 515] on span "Next" at bounding box center [1060, 512] width 20 height 9
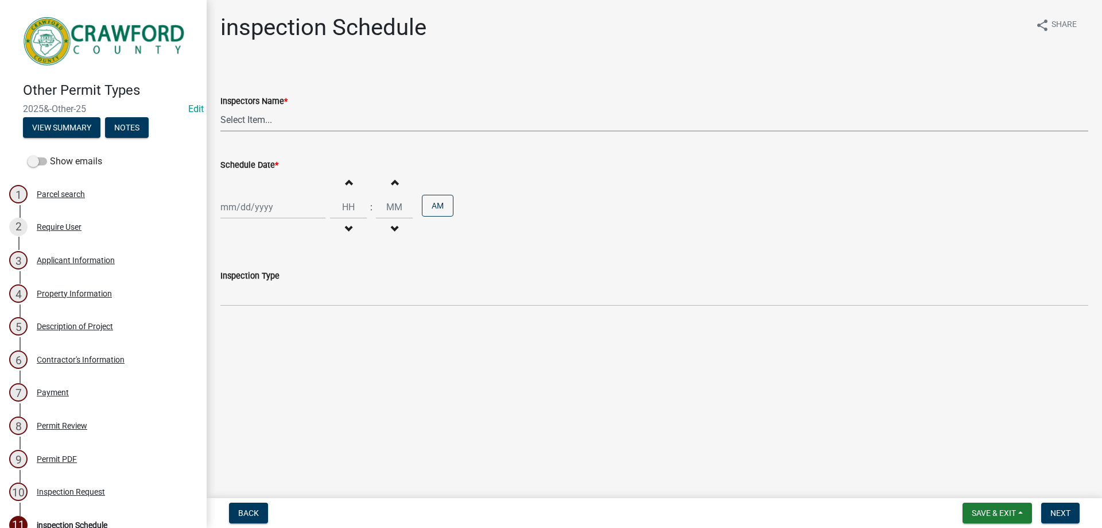
click at [310, 119] on select "Select Item... l.kriz (Layla Kriz) t.graumann (Tammie)" at bounding box center [654, 120] width 868 height 24
select select "74b13804-3a64-4abd-97e1-b54c37af0410"
click at [220, 108] on select "Select Item... l.kriz (Layla Kriz) t.graumann (Tammie)" at bounding box center [654, 120] width 868 height 24
select select "9"
select select "2025"
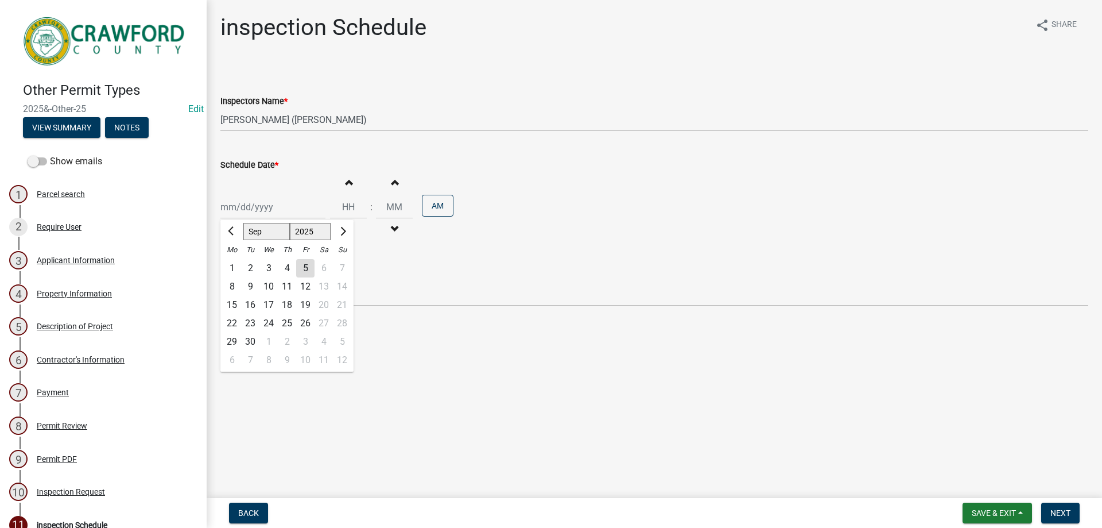
click at [304, 214] on div "Jan Feb Mar Apr May Jun Jul Aug Sep Oct Nov Dec 1525 1526 1527 1528 1529 1530 1…" at bounding box center [272, 207] width 105 height 24
click at [300, 267] on div "5" at bounding box center [305, 268] width 18 height 18
type input "09/05/2025"
click at [1062, 514] on span "Next" at bounding box center [1060, 512] width 20 height 9
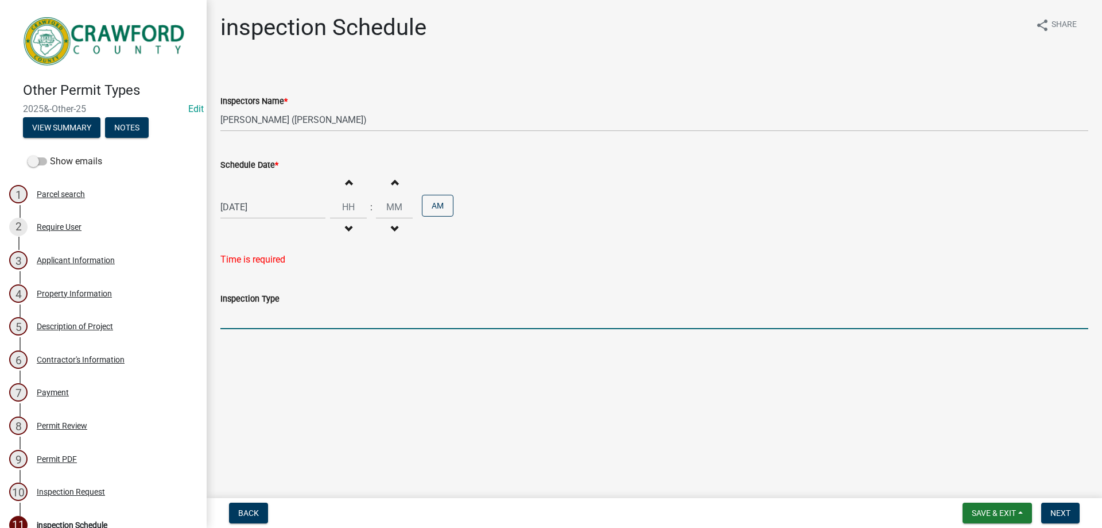
click at [282, 316] on input "Inspection Type" at bounding box center [654, 317] width 868 height 24
type input "E"
type input "special exception permit"
click at [1052, 510] on span "Next" at bounding box center [1060, 512] width 20 height 9
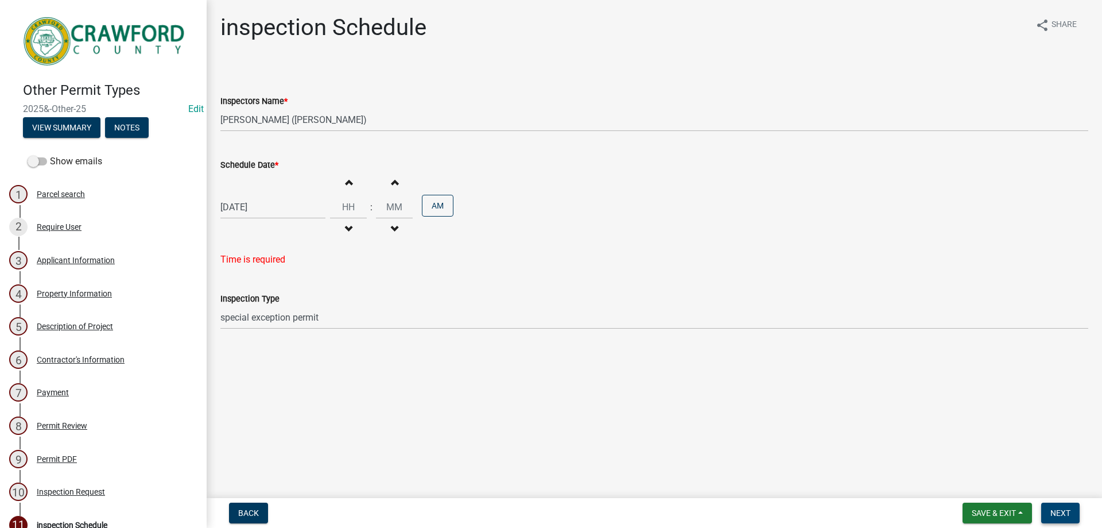
click at [1064, 511] on span "Next" at bounding box center [1060, 512] width 20 height 9
click at [350, 186] on button "Increment hours" at bounding box center [348, 182] width 24 height 21
type input "01"
type input "00"
click at [437, 209] on button "AM" at bounding box center [438, 206] width 32 height 22
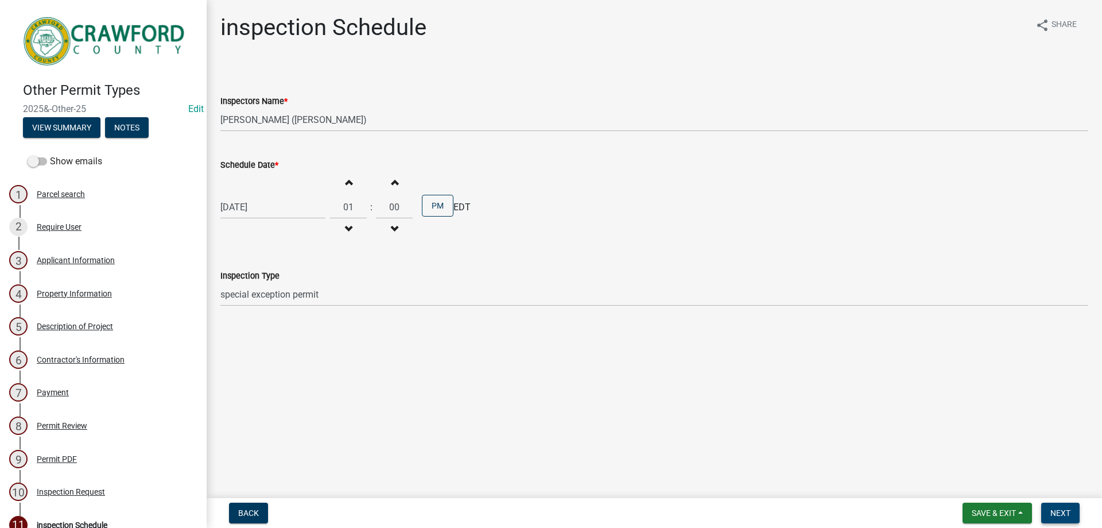
click at [1067, 513] on span "Next" at bounding box center [1060, 512] width 20 height 9
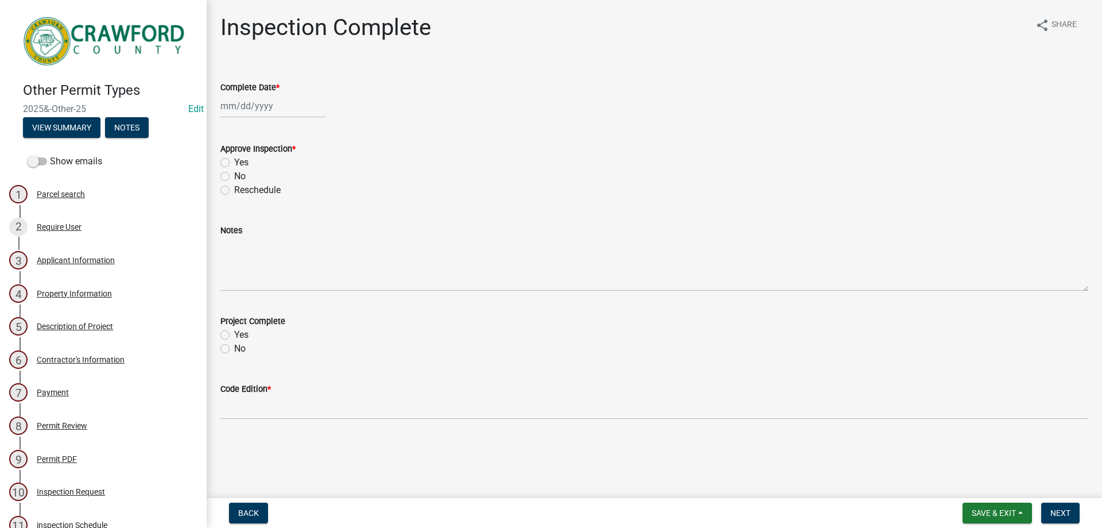
click at [257, 107] on div at bounding box center [272, 106] width 105 height 24
select select "9"
select select "2025"
click at [307, 166] on div "5" at bounding box center [305, 167] width 18 height 18
type input "09/05/2025"
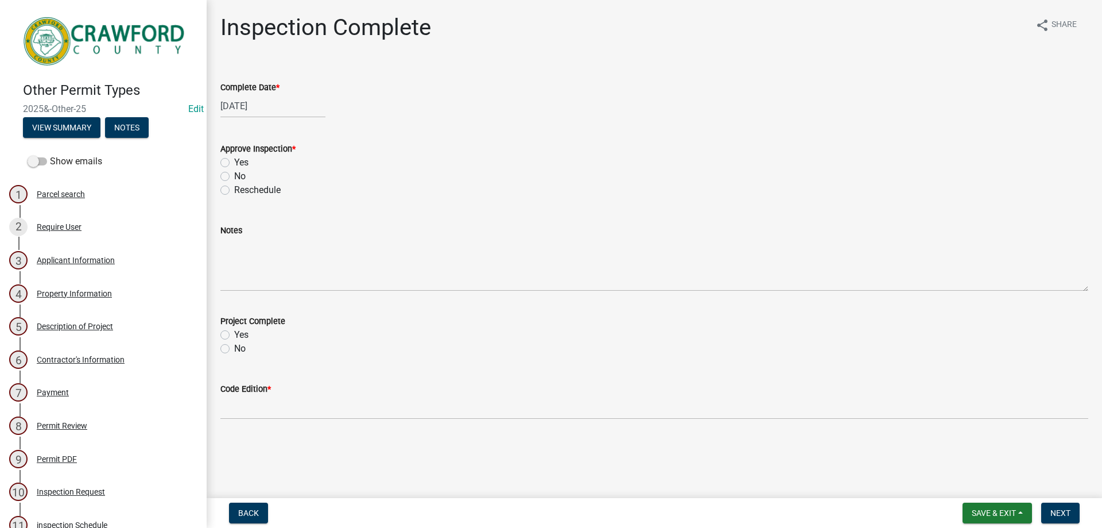
click at [225, 157] on div "Yes" at bounding box center [654, 163] width 868 height 14
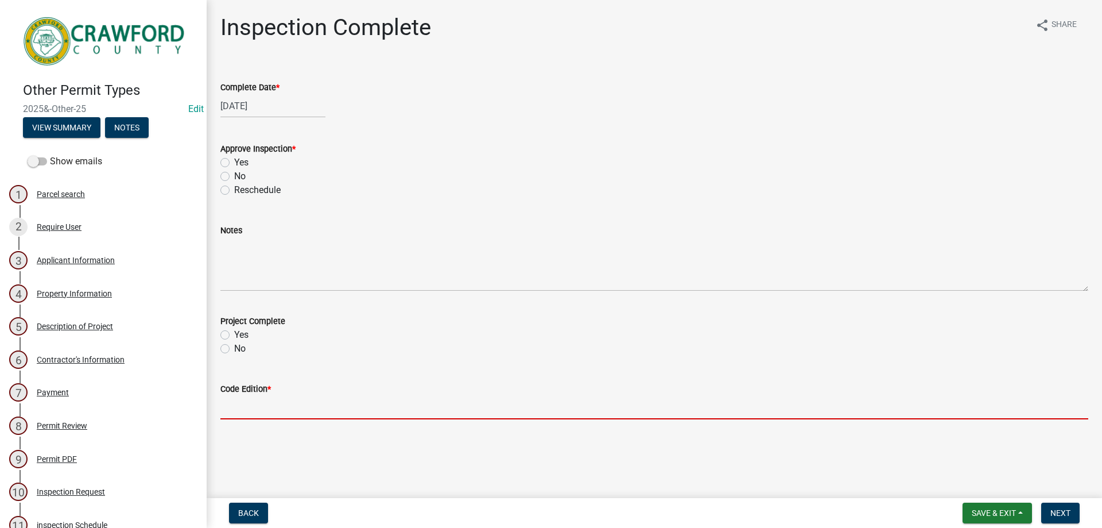
click at [267, 402] on input "Code Edition *" at bounding box center [654, 407] width 868 height 24
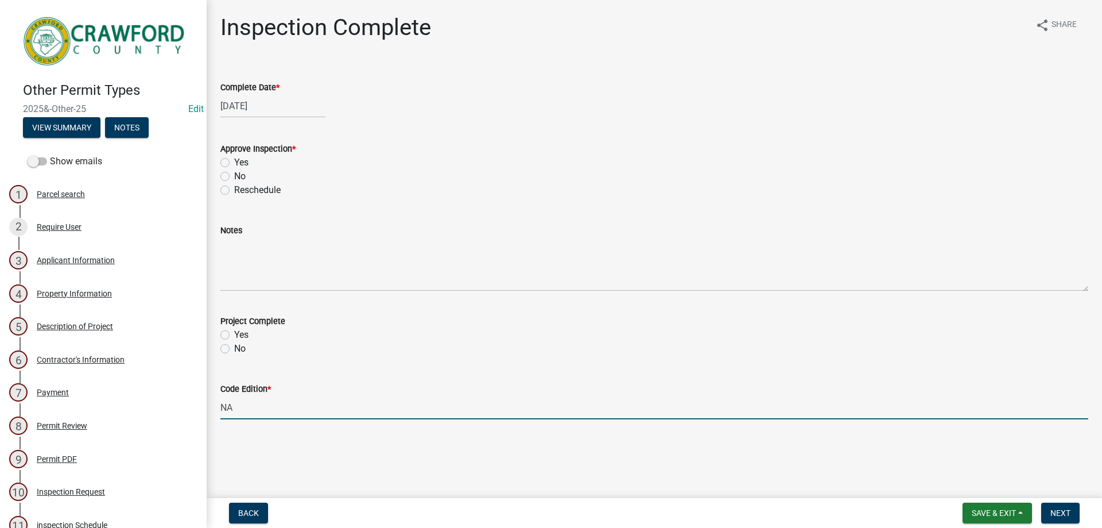
type input "NA"
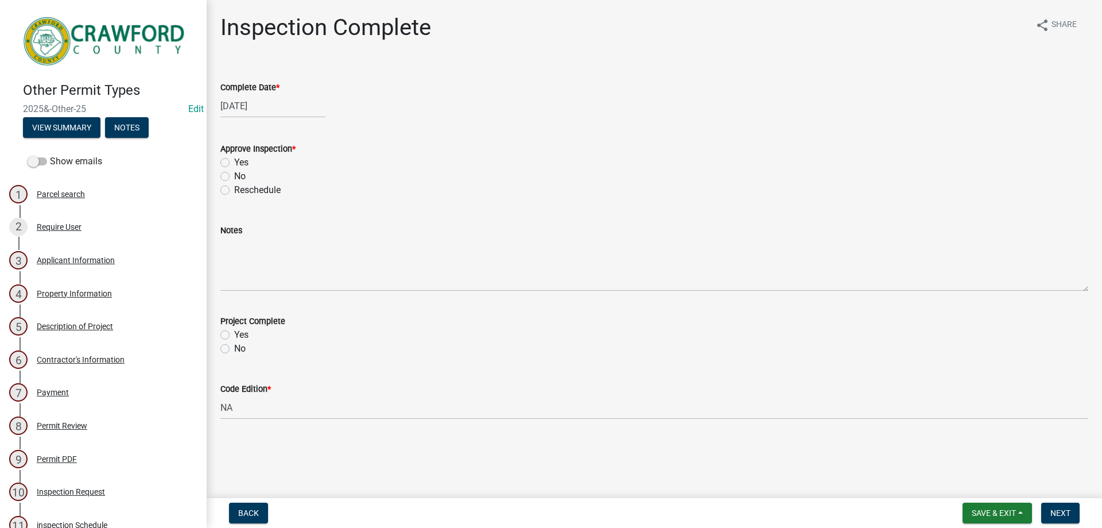
drag, startPoint x: 225, startPoint y: 335, endPoint x: 365, endPoint y: 366, distance: 143.6
click at [234, 335] on label "Yes" at bounding box center [241, 335] width 14 height 14
click at [234, 335] on input "Yes" at bounding box center [237, 331] width 7 height 7
radio input "true"
click at [1065, 510] on span "Next" at bounding box center [1060, 512] width 20 height 9
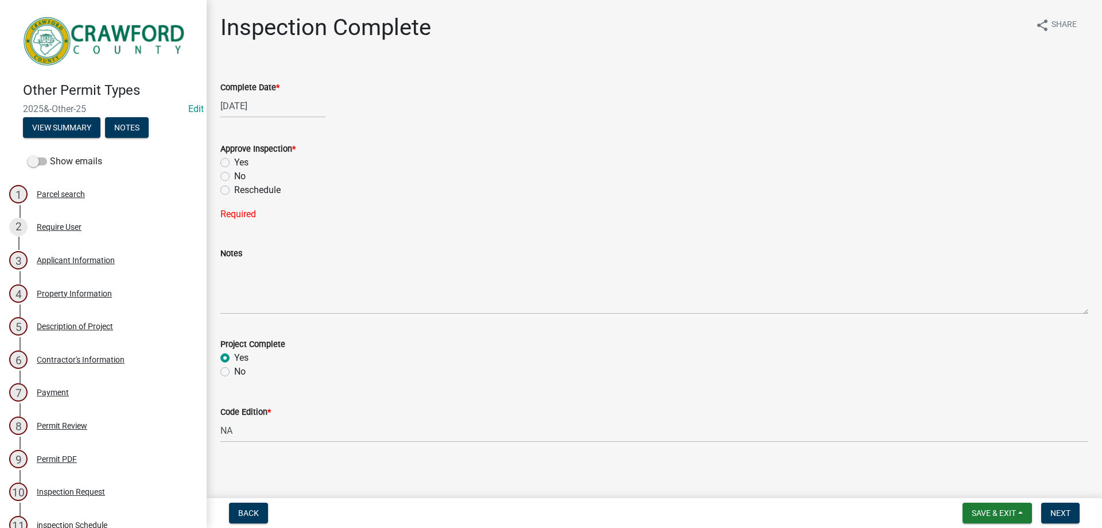
click at [234, 161] on label "Yes" at bounding box center [241, 163] width 14 height 14
click at [234, 161] on input "Yes" at bounding box center [237, 159] width 7 height 7
radio input "true"
click at [1056, 512] on span "Next" at bounding box center [1060, 512] width 20 height 9
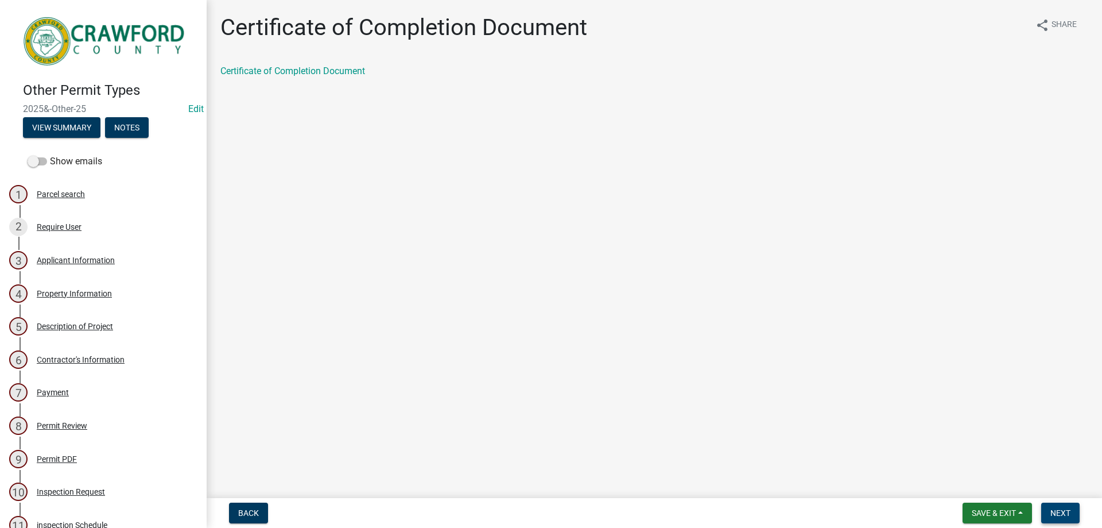
click at [1065, 510] on span "Next" at bounding box center [1060, 512] width 20 height 9
